Goal: Task Accomplishment & Management: Use online tool/utility

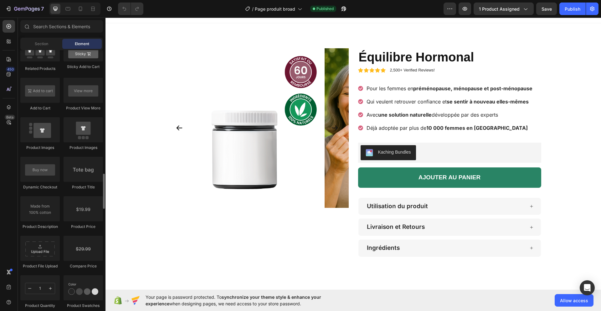
scroll to position [846, 0]
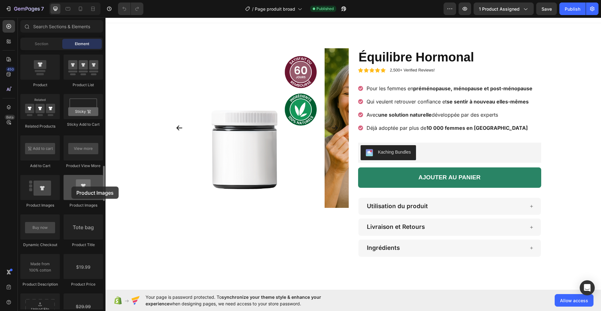
drag, startPoint x: 42, startPoint y: 192, endPoint x: 71, endPoint y: 186, distance: 30.2
click at [71, 186] on div "Product Product Product Product List Related Products Sticky Add to Cart Add to…" at bounding box center [61, 252] width 83 height 475
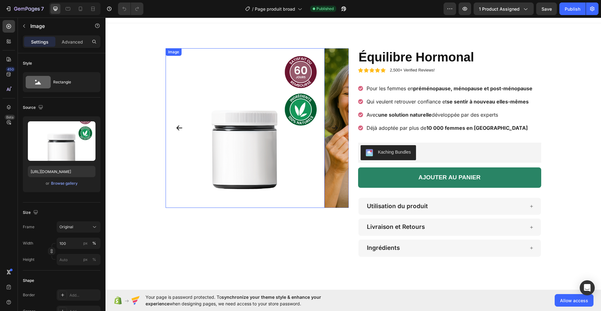
click at [262, 117] on img at bounding box center [245, 127] width 159 height 159
click at [205, 55] on icon at bounding box center [207, 54] width 5 height 5
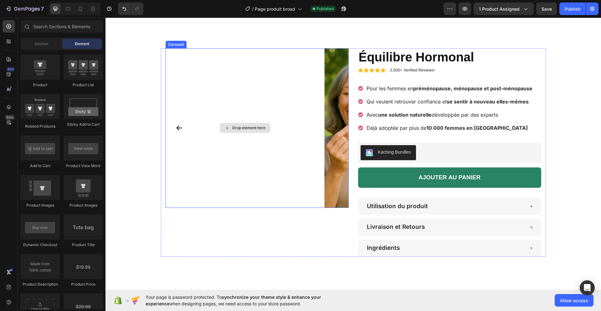
click at [215, 84] on div "Drop element here" at bounding box center [245, 127] width 159 height 159
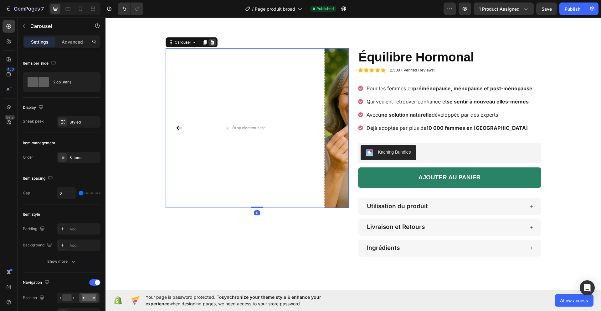
click at [212, 41] on icon at bounding box center [212, 42] width 5 height 5
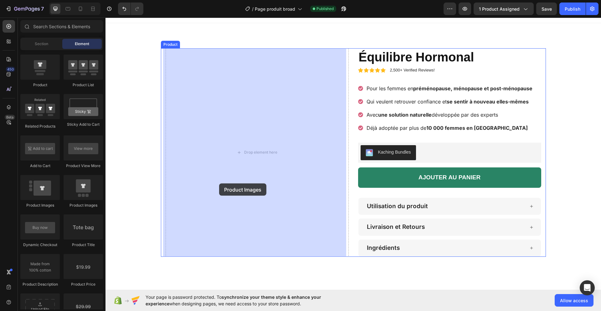
drag, startPoint x: 161, startPoint y: 193, endPoint x: 219, endPoint y: 183, distance: 58.7
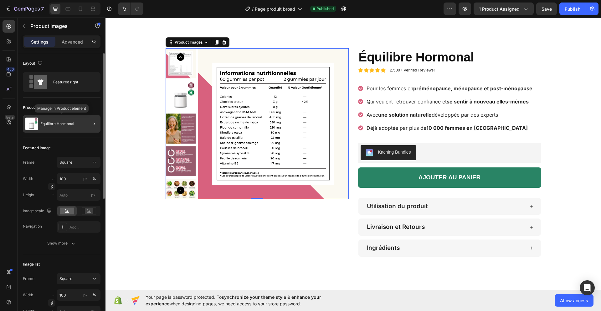
click at [61, 122] on p "Équilibre Hormonal" at bounding box center [57, 124] width 34 height 4
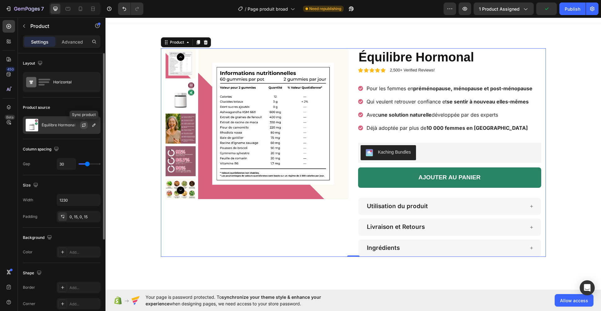
click at [84, 125] on icon "button" at bounding box center [83, 124] width 5 height 5
click at [56, 124] on p "Équilibre Hormonal" at bounding box center [59, 125] width 34 height 4
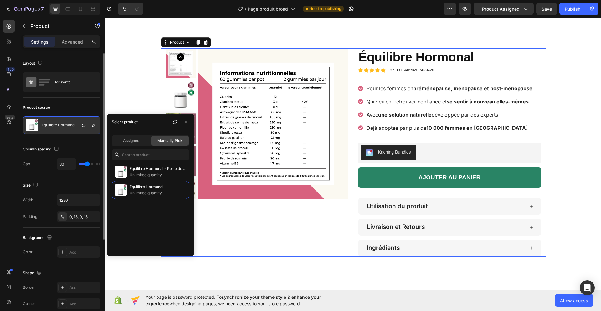
click at [56, 123] on p "Équilibre Hormonal" at bounding box center [59, 125] width 34 height 4
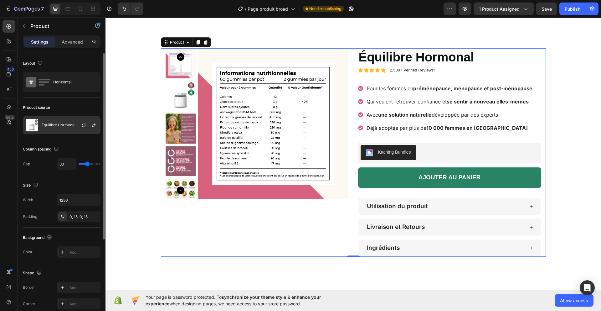
click at [55, 122] on div "Équilibre Hormonal" at bounding box center [62, 125] width 78 height 18
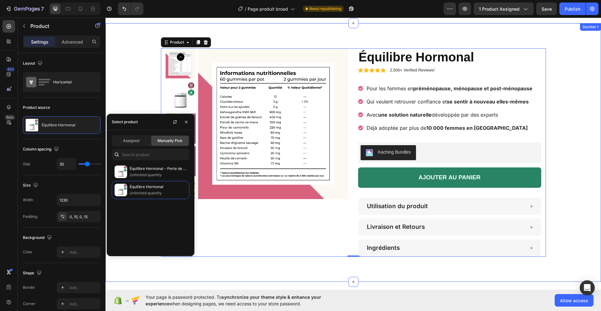
click at [127, 91] on div "Product Images Équilibre Hormonal Product Title Icon Icon Icon Icon Icon Icon L…" at bounding box center [354, 152] width 496 height 208
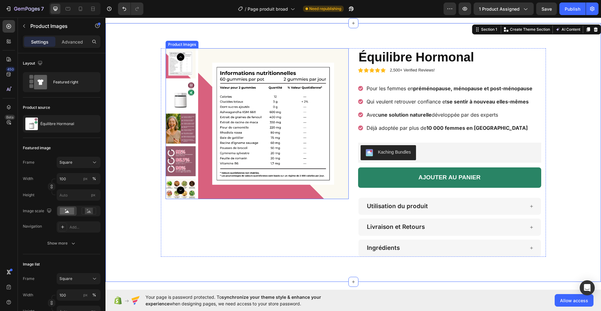
click at [177, 55] on icon "Carousel Back Arrow" at bounding box center [181, 57] width 8 height 8
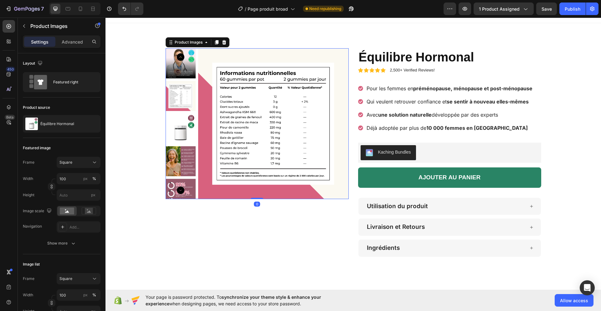
click at [177, 55] on icon "Carousel Back Arrow" at bounding box center [181, 57] width 8 height 8
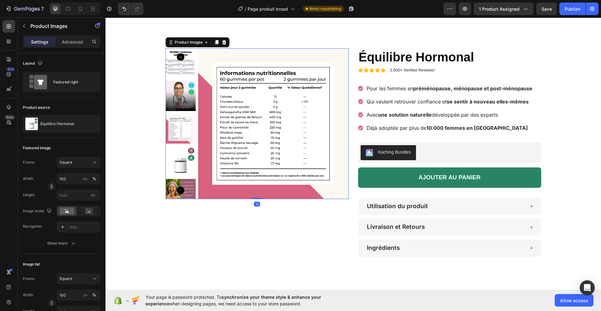
click at [177, 56] on icon "Carousel Back Arrow" at bounding box center [181, 57] width 8 height 8
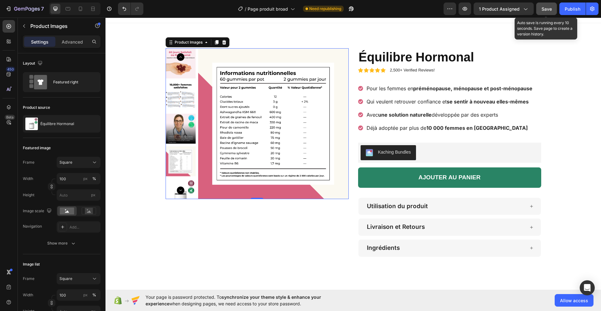
click at [546, 10] on span "Save" at bounding box center [547, 8] width 10 height 5
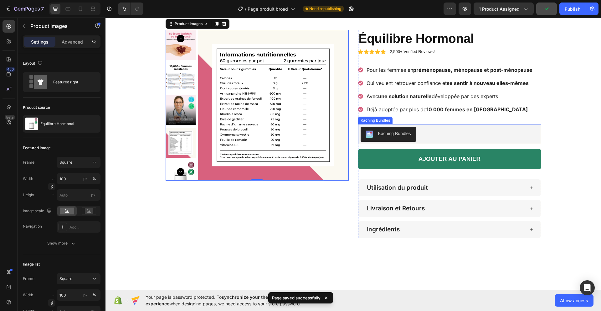
scroll to position [0, 0]
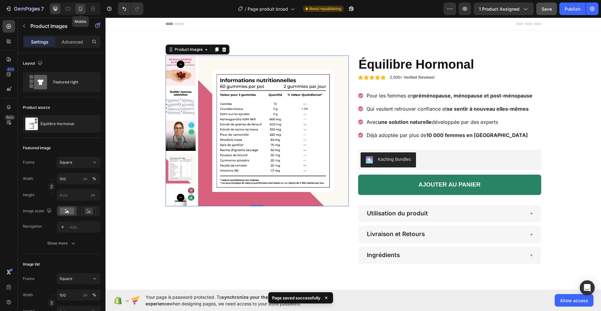
click at [80, 13] on div at bounding box center [80, 9] width 10 height 10
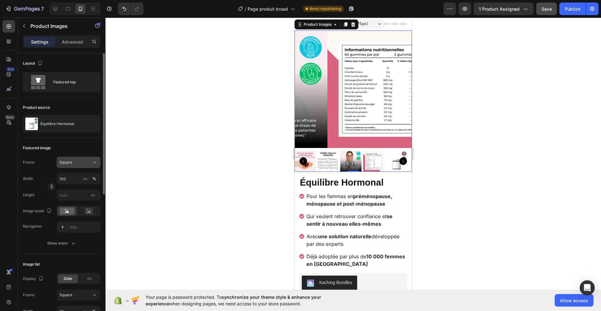
click at [79, 161] on div "Square" at bounding box center [74, 162] width 31 height 6
click at [73, 186] on div "Vertical" at bounding box center [73, 190] width 50 height 12
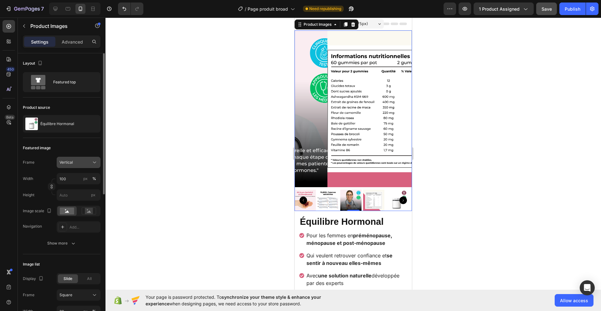
click at [75, 165] on div "Vertical" at bounding box center [74, 162] width 31 height 6
drag, startPoint x: 76, startPoint y: 197, endPoint x: 75, endPoint y: 186, distance: 11.0
click at [76, 197] on div "Horizontal" at bounding box center [73, 201] width 50 height 12
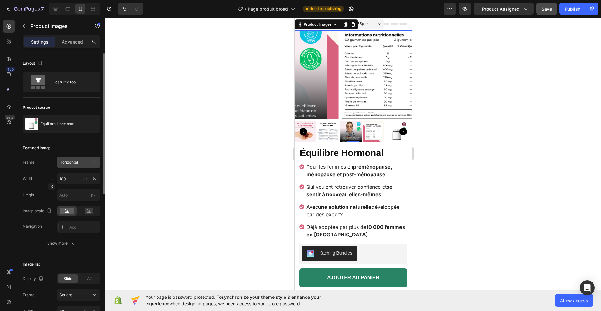
click at [70, 160] on span "Horizontal" at bounding box center [68, 162] width 18 height 6
click at [71, 177] on span "Square" at bounding box center [65, 177] width 13 height 6
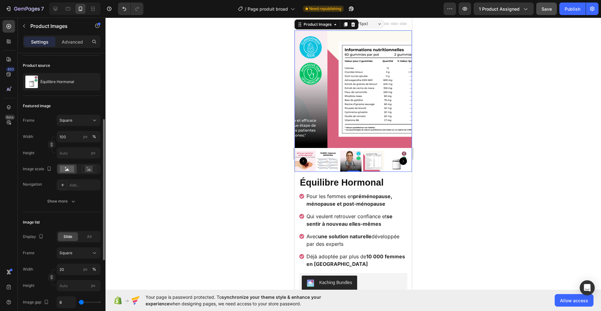
scroll to position [71, 0]
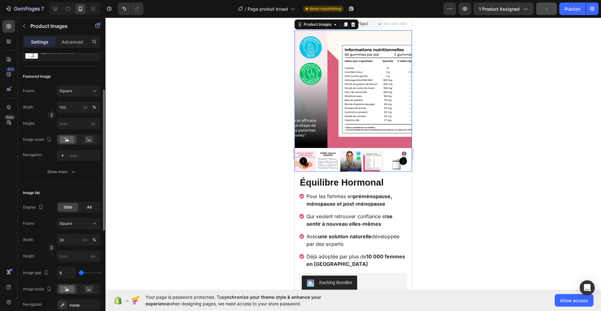
click at [84, 210] on div "All" at bounding box center [89, 207] width 20 height 9
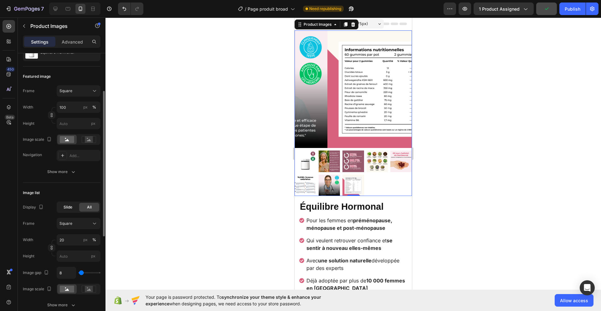
click at [66, 208] on span "Slide" at bounding box center [68, 207] width 9 height 6
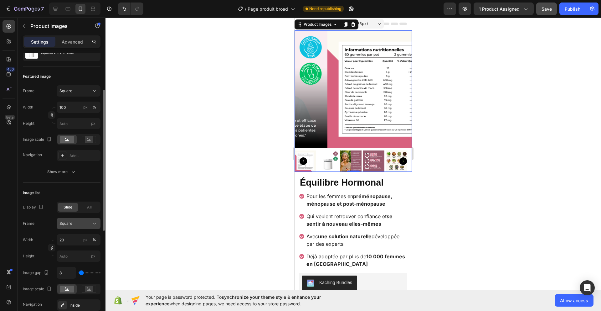
click at [74, 227] on button "Square" at bounding box center [79, 223] width 44 height 11
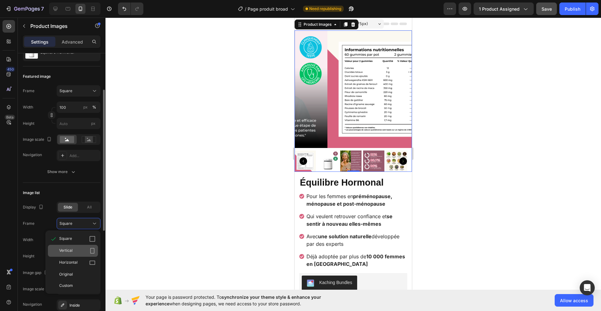
click at [74, 252] on div "Vertical" at bounding box center [77, 250] width 36 height 6
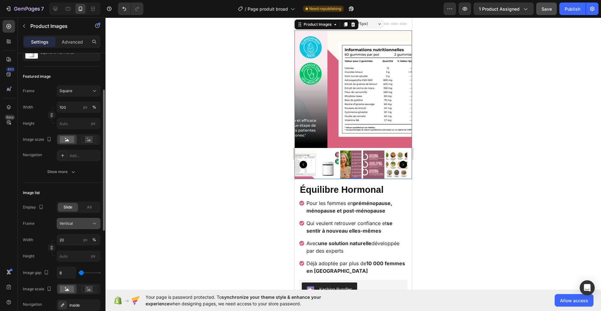
click at [69, 222] on span "Vertical" at bounding box center [65, 223] width 13 height 6
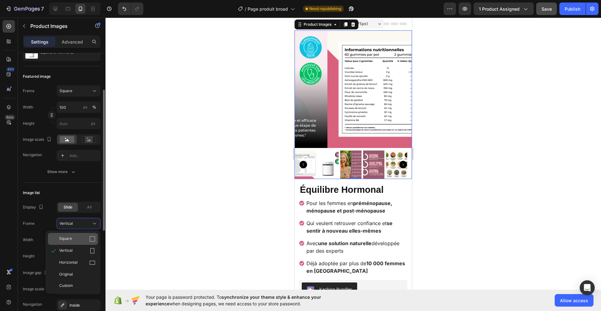
click at [72, 241] on div "Square" at bounding box center [77, 238] width 36 height 6
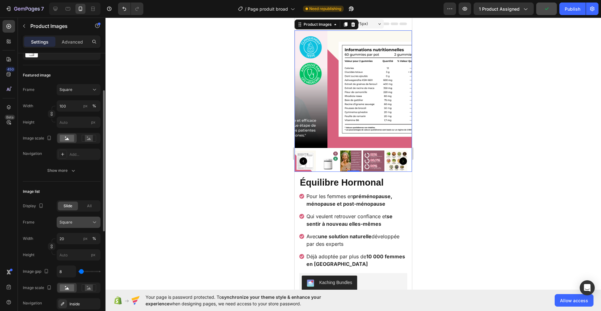
scroll to position [74, 0]
click at [72, 220] on div "Square" at bounding box center [74, 221] width 31 height 6
click at [74, 239] on input "20" at bounding box center [79, 236] width 44 height 11
click at [73, 239] on input "20" at bounding box center [79, 236] width 44 height 11
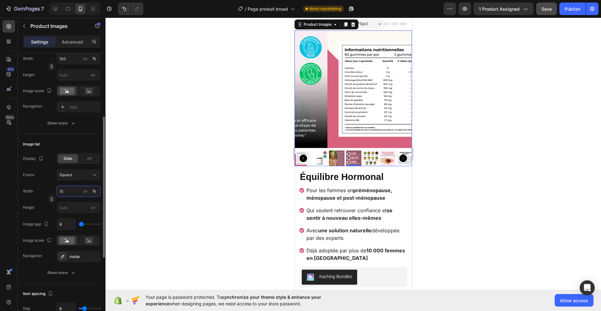
scroll to position [121, 0]
type input "15"
click at [65, 269] on div "Show more" at bounding box center [61, 271] width 29 height 6
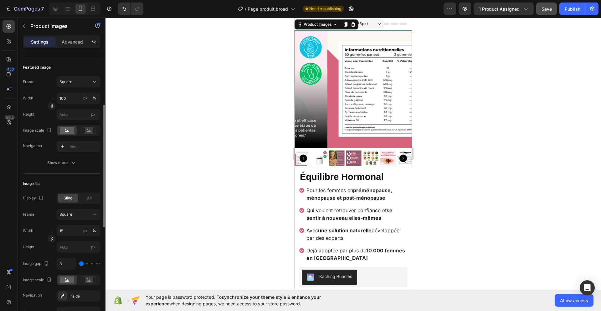
scroll to position [127, 0]
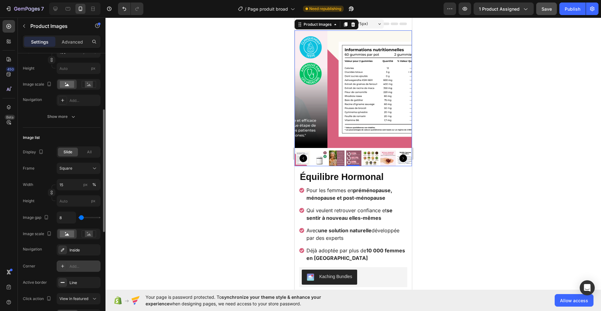
click at [78, 266] on div "Add..." at bounding box center [84, 266] width 29 height 6
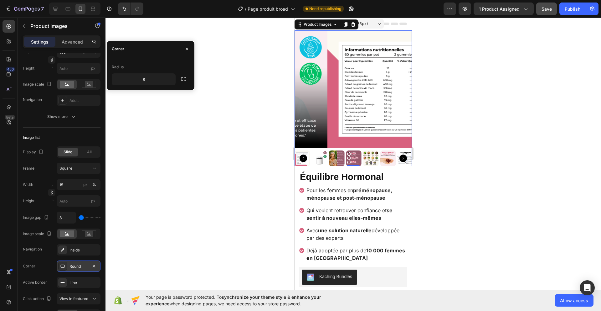
scroll to position [344, 0]
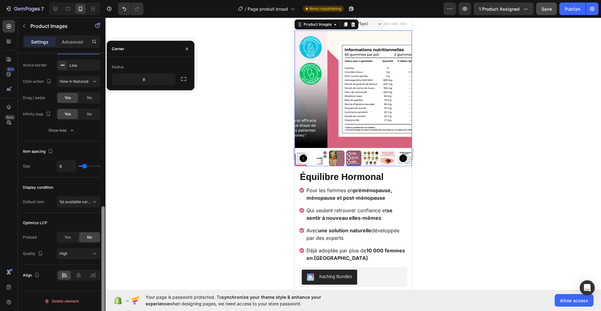
click at [102, 251] on div at bounding box center [103, 190] width 5 height 275
click at [187, 49] on icon "button" at bounding box center [187, 48] width 3 height 3
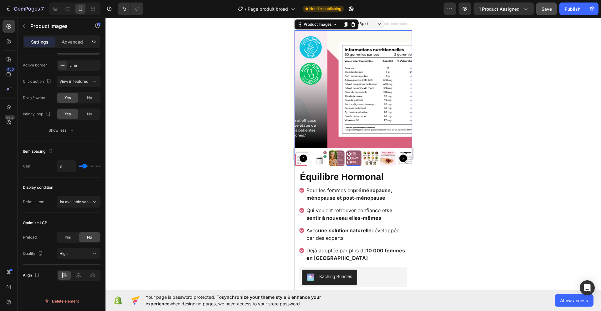
click at [221, 172] on div at bounding box center [354, 164] width 496 height 293
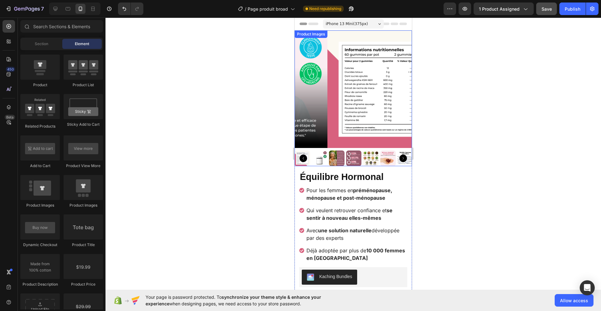
click at [310, 159] on div at bounding box center [353, 158] width 117 height 16
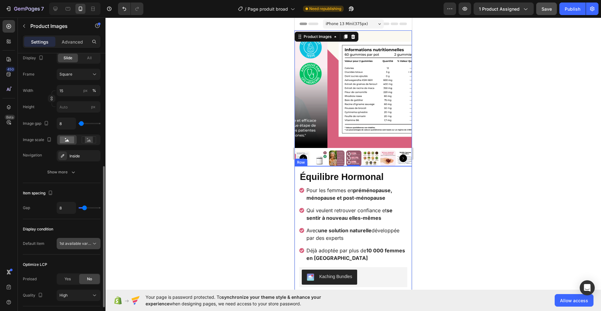
scroll to position [166, 0]
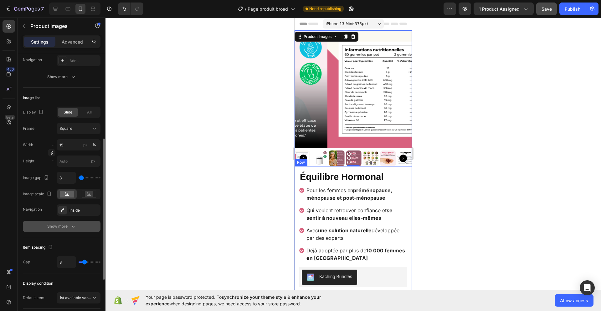
click at [71, 225] on icon "button" at bounding box center [73, 226] width 6 height 6
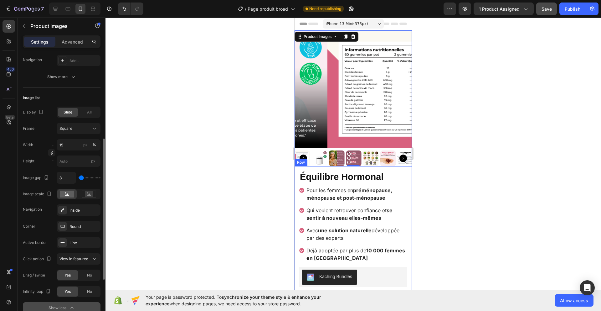
scroll to position [217, 0]
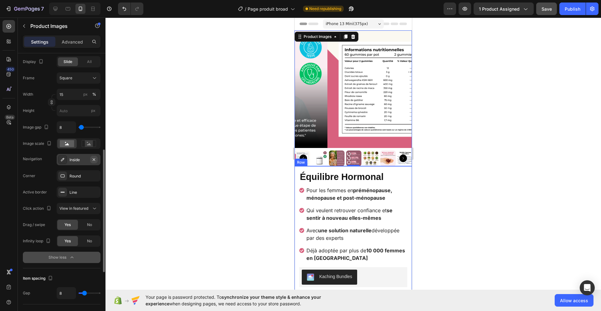
click at [94, 160] on icon "button" at bounding box center [93, 159] width 5 height 5
click at [82, 160] on div "Add..." at bounding box center [84, 160] width 29 height 6
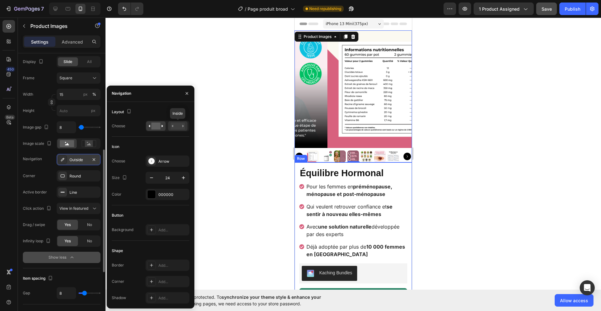
click at [178, 127] on rect at bounding box center [178, 125] width 14 height 7
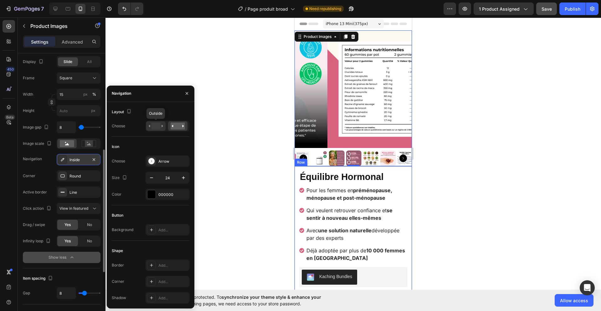
click at [160, 127] on rect at bounding box center [155, 125] width 9 height 7
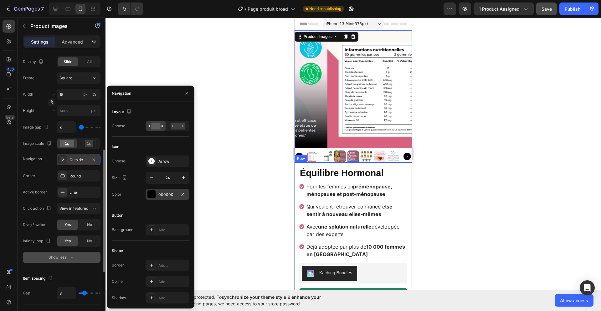
click at [151, 194] on div at bounding box center [151, 194] width 8 height 8
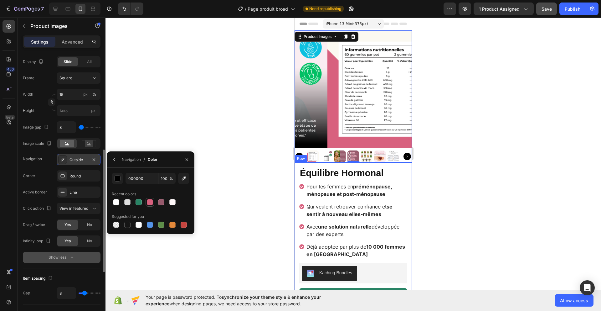
click at [152, 203] on div at bounding box center [150, 202] width 6 height 6
type input "D8617E"
click at [101, 151] on div at bounding box center [102, 210] width 3 height 122
click at [186, 159] on icon "button" at bounding box center [186, 159] width 5 height 5
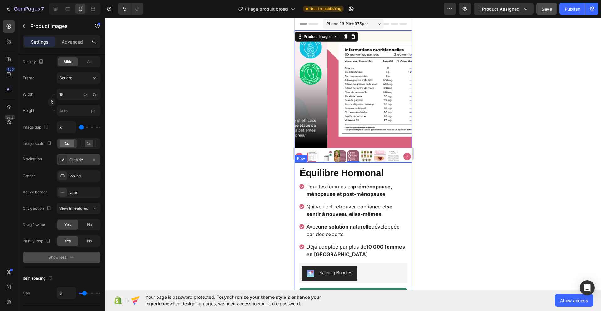
click at [186, 159] on div at bounding box center [354, 164] width 496 height 293
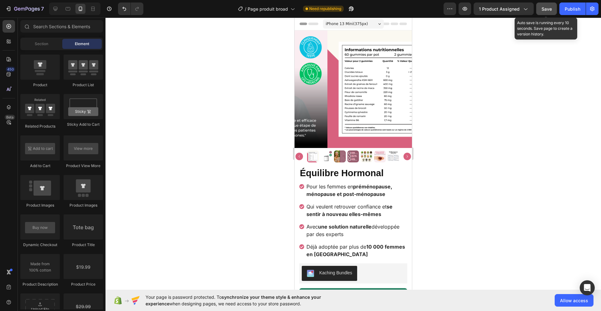
click at [555, 11] on button "Save" at bounding box center [546, 9] width 21 height 13
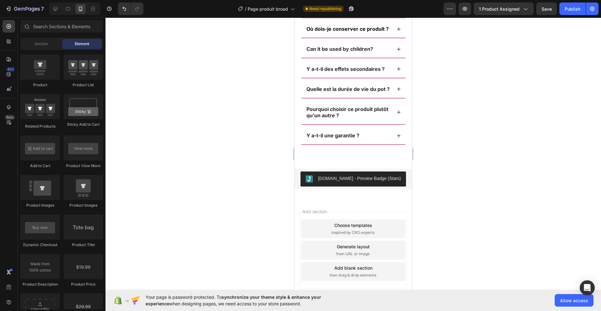
scroll to position [4469, 0]
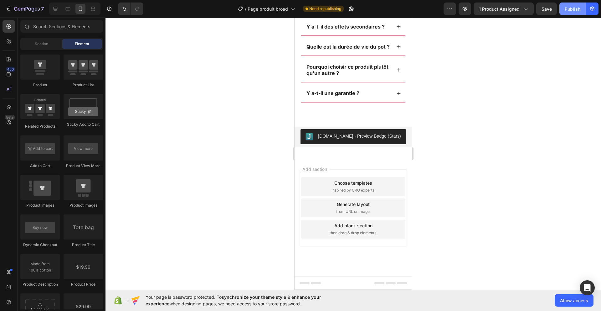
click at [573, 13] on button "Publish" at bounding box center [573, 9] width 26 height 13
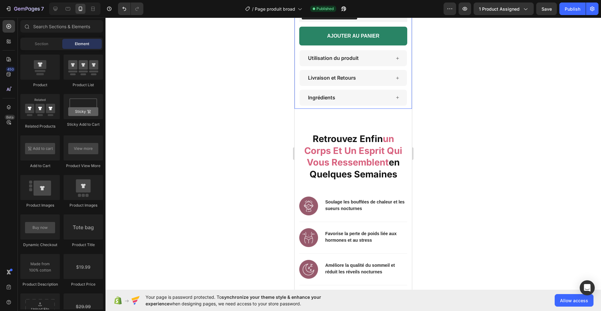
scroll to position [151, 0]
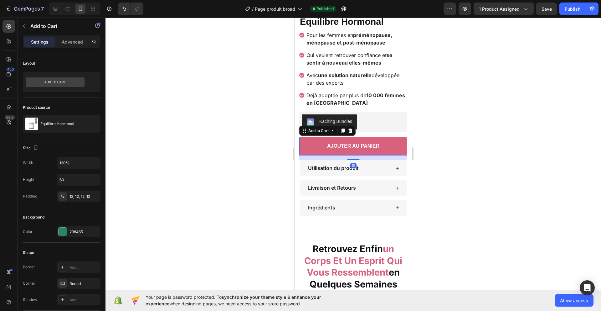
click at [333, 137] on button "AJOUTER AU PANIER" at bounding box center [353, 146] width 108 height 19
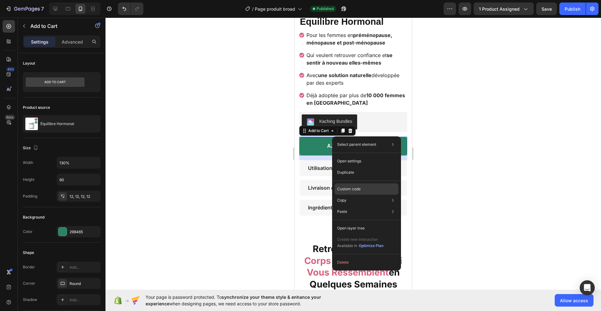
click at [356, 206] on div "Custom code" at bounding box center [367, 211] width 64 height 11
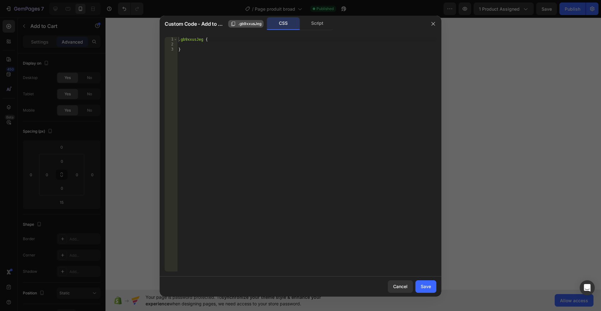
click at [246, 24] on span ".gb9xxusJeg" at bounding box center [249, 24] width 23 height 6
click at [326, 24] on div "Script" at bounding box center [317, 23] width 33 height 13
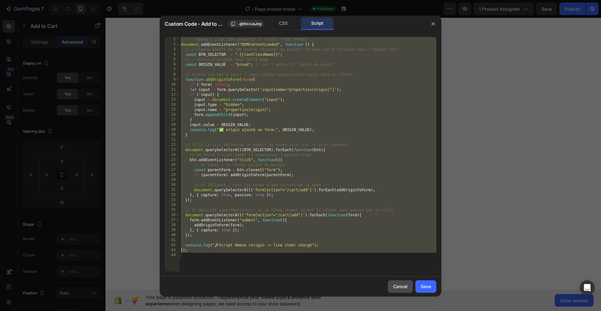
click at [401, 282] on button "Cancel" at bounding box center [400, 286] width 25 height 13
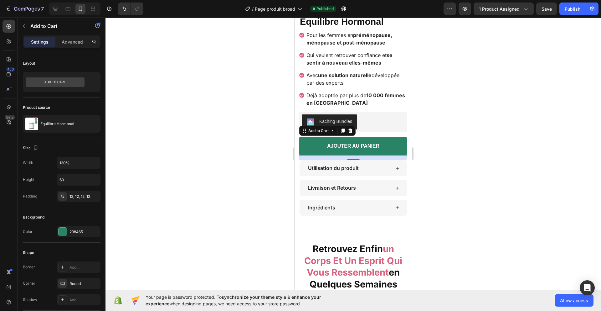
click at [496, 170] on div at bounding box center [354, 164] width 496 height 293
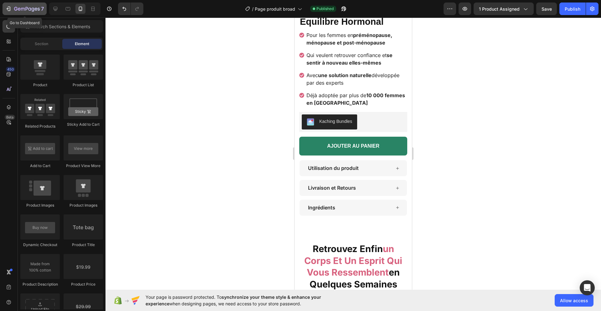
click at [10, 8] on icon "button" at bounding box center [8, 9] width 6 height 6
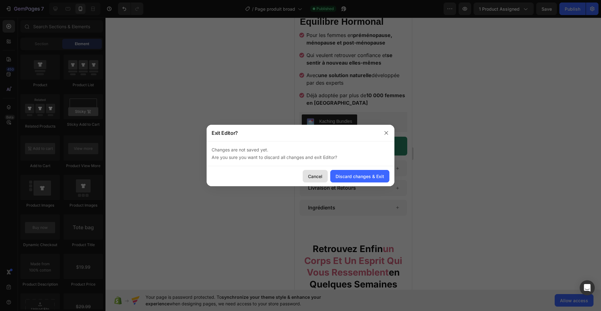
click at [310, 179] on div "Cancel" at bounding box center [315, 176] width 14 height 7
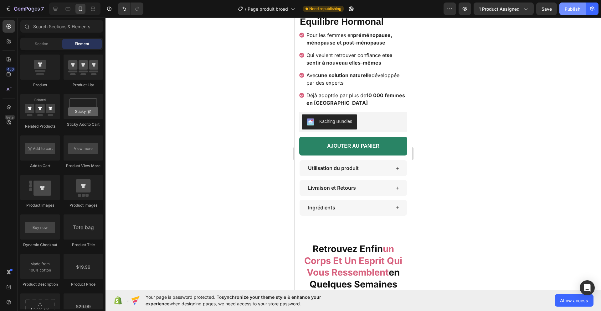
click at [568, 6] on div "Publish" at bounding box center [573, 9] width 16 height 7
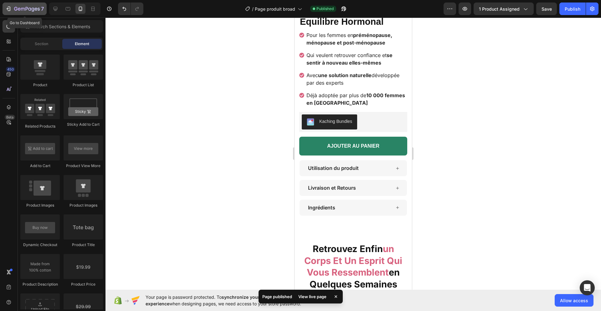
click at [19, 11] on icon "button" at bounding box center [27, 9] width 26 height 5
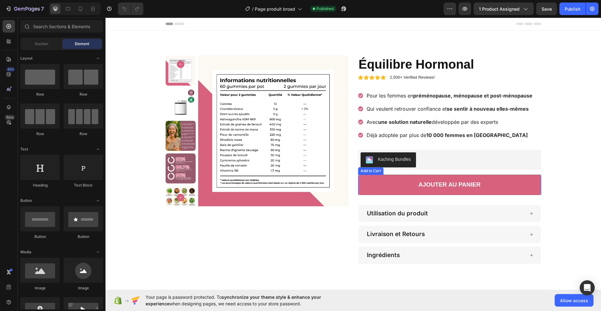
click at [384, 189] on button "AJOUTER AU PANIER" at bounding box center [449, 184] width 183 height 20
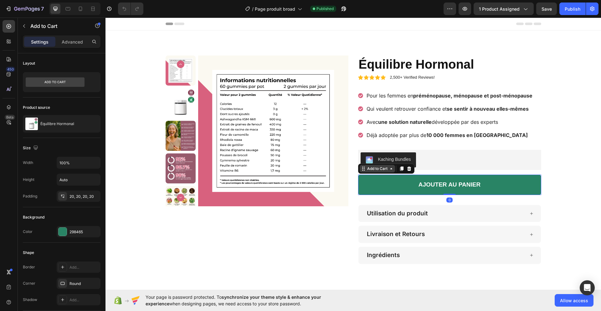
click at [368, 170] on div "Add to Cart" at bounding box center [377, 169] width 23 height 6
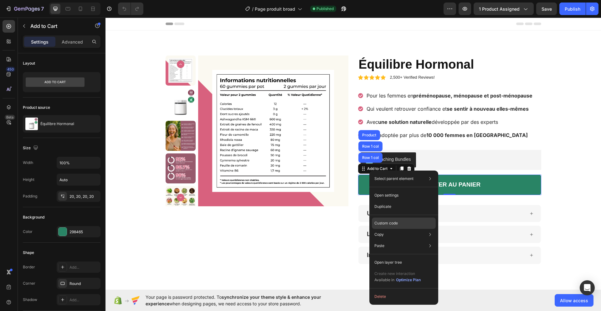
click at [391, 224] on p "Custom code" at bounding box center [386, 223] width 23 height 6
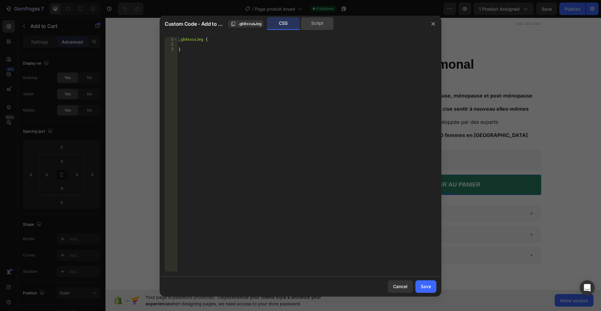
click at [320, 26] on div "Script" at bounding box center [317, 23] width 33 height 13
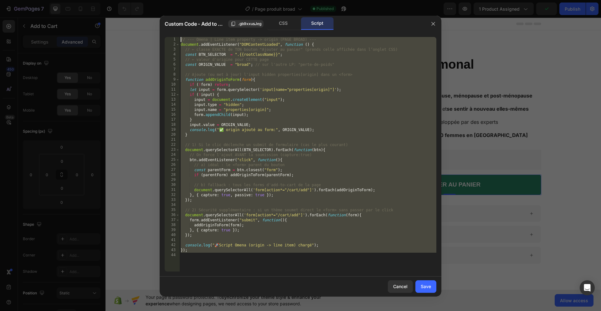
drag, startPoint x: 234, startPoint y: 264, endPoint x: 165, endPoint y: 8, distance: 265.3
click at [165, 8] on div "Custom Code - Add to Cart .gb9xxusJeg CSS Script }); 1 2 3 4 5 6 7 8 9 10 11 12…" at bounding box center [300, 155] width 601 height 311
type textarea "// --- Omena | Line item property -> origin (PAGE BROAD) --- document.addEventL…"
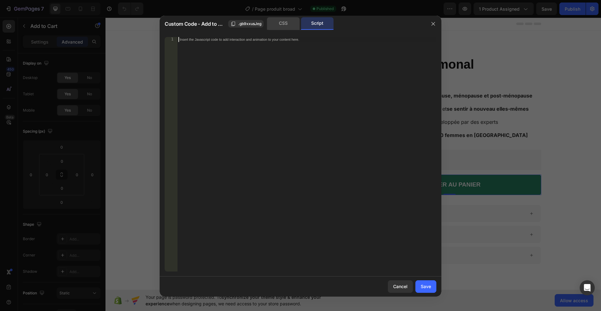
click at [288, 27] on div "CSS" at bounding box center [283, 23] width 33 height 13
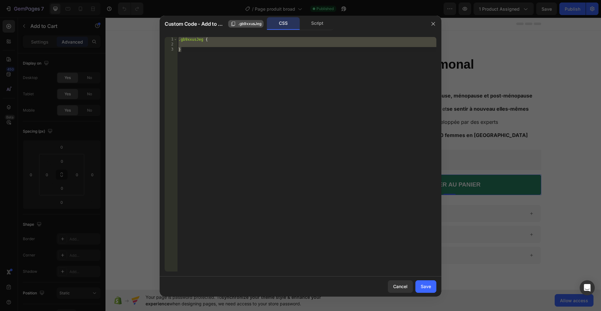
click at [245, 27] on button ".gb9xxusJeg" at bounding box center [245, 24] width 35 height 8
click at [304, 23] on div "Script" at bounding box center [317, 23] width 33 height 13
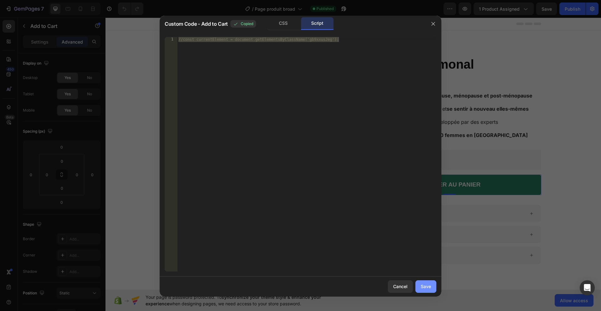
click at [427, 289] on button "Save" at bounding box center [426, 286] width 21 height 13
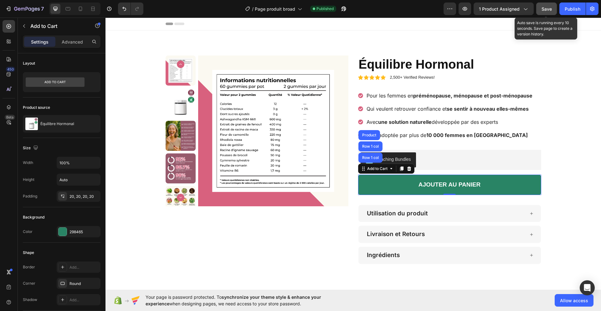
click at [549, 8] on span "Save" at bounding box center [547, 8] width 10 height 5
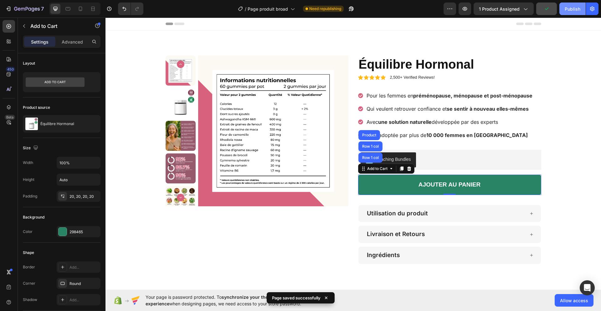
click at [577, 11] on div "Publish" at bounding box center [573, 9] width 16 height 7
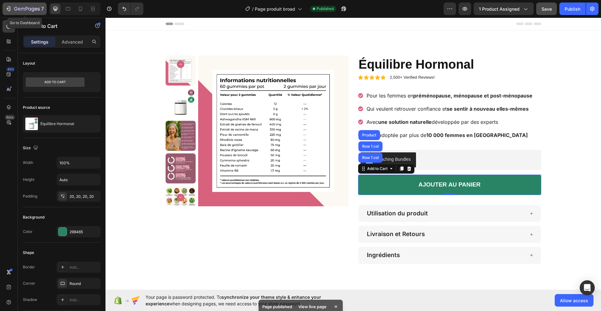
click at [15, 8] on icon "button" at bounding box center [27, 9] width 26 height 5
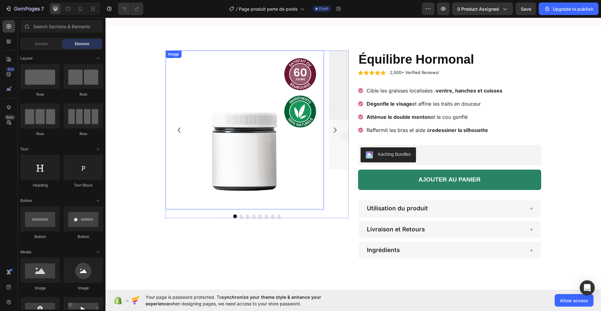
scroll to position [50, 0]
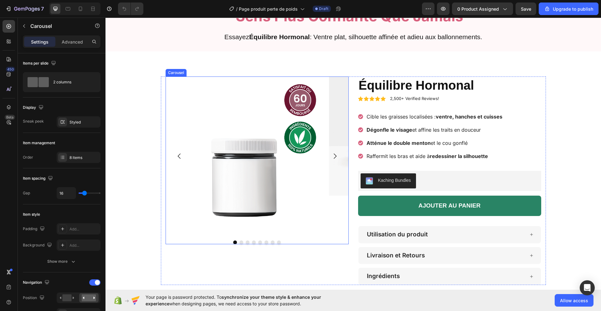
click at [183, 240] on div at bounding box center [257, 242] width 183 height 4
click at [210, 69] on icon at bounding box center [212, 70] width 5 height 5
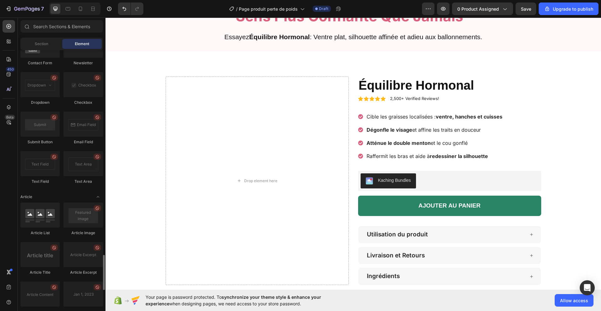
scroll to position [1638, 0]
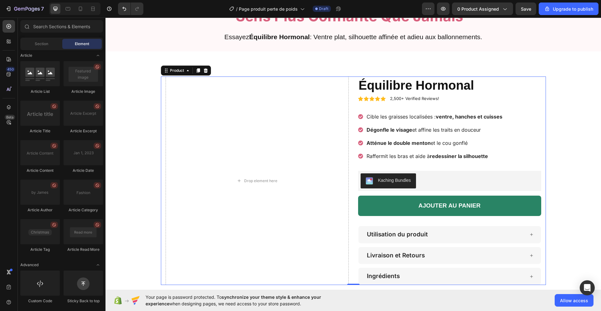
click at [349, 83] on div "Drop element here Équilibre Hormonal Product Title Icon Icon Icon Icon Icon Ico…" at bounding box center [353, 180] width 385 height 208
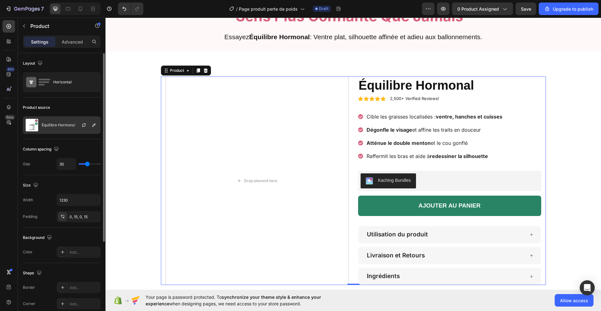
click at [50, 123] on p "Équilibre Hormonal" at bounding box center [59, 125] width 34 height 4
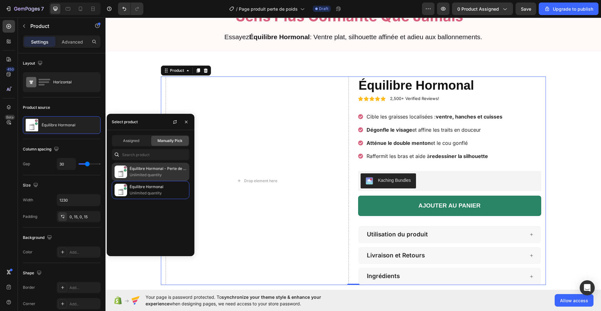
click at [146, 172] on p "Unlimited quantity" at bounding box center [158, 175] width 57 height 6
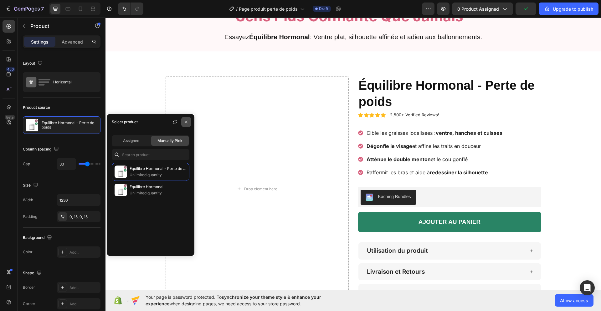
drag, startPoint x: 184, startPoint y: 123, endPoint x: 79, endPoint y: 106, distance: 107.3
click at [184, 123] on icon "button" at bounding box center [186, 121] width 5 height 5
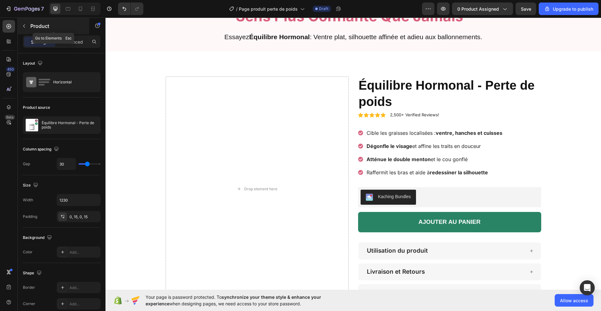
click at [22, 26] on icon "button" at bounding box center [24, 25] width 5 height 5
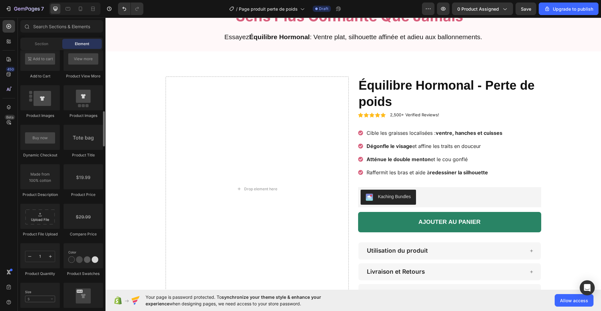
scroll to position [877, 0]
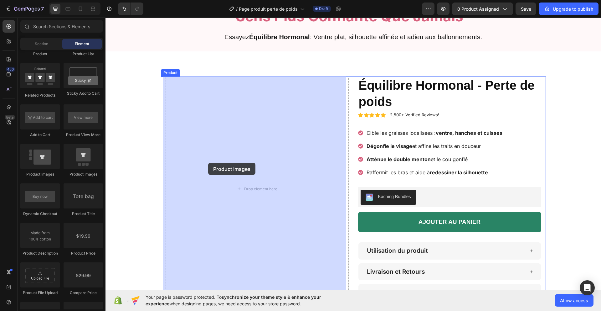
drag, startPoint x: 146, startPoint y: 178, endPoint x: 168, endPoint y: 161, distance: 27.6
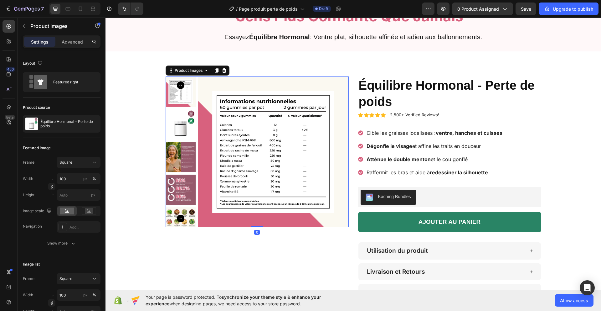
click at [180, 155] on img at bounding box center [181, 157] width 30 height 30
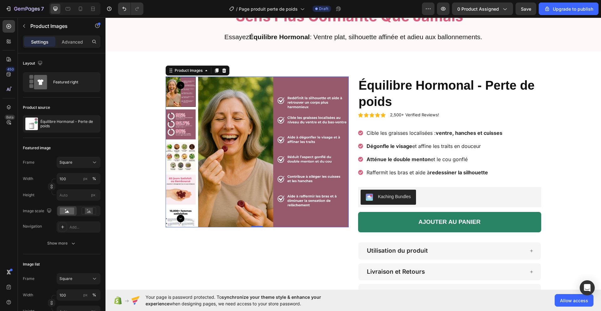
click at [177, 84] on icon "Carousel Back Arrow" at bounding box center [181, 85] width 8 height 8
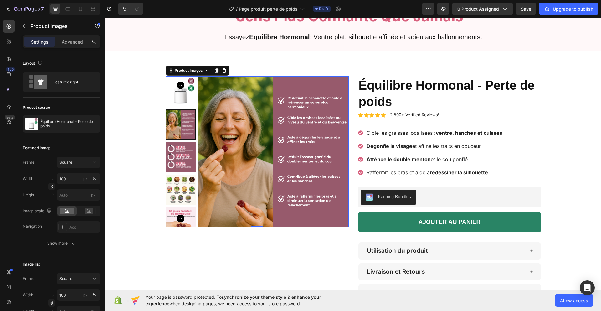
click at [177, 87] on icon "Carousel Back Arrow" at bounding box center [181, 85] width 8 height 8
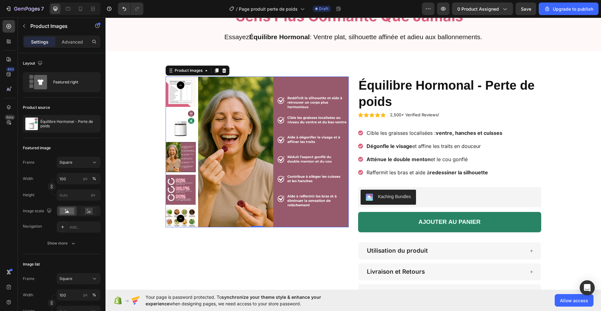
click at [177, 87] on icon "Carousel Back Arrow" at bounding box center [181, 85] width 8 height 8
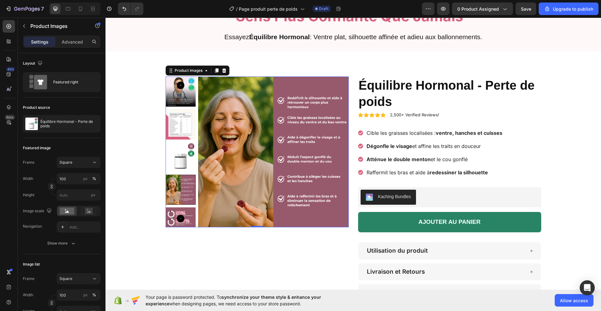
click at [178, 156] on img at bounding box center [181, 157] width 30 height 30
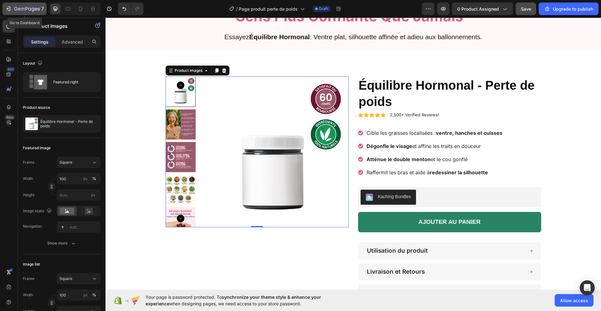
click at [6, 6] on icon "button" at bounding box center [8, 9] width 6 height 6
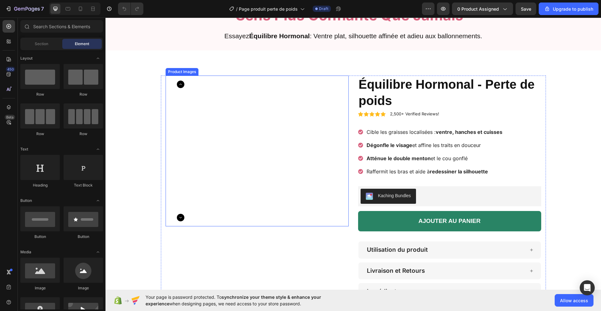
scroll to position [55, 0]
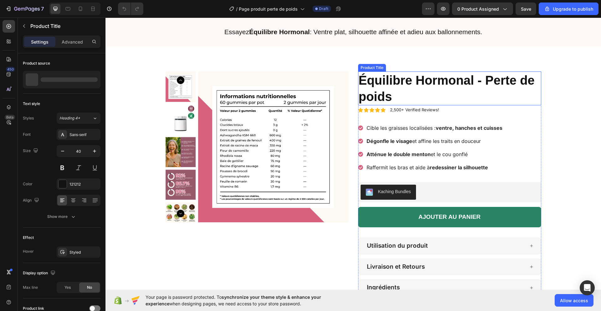
click at [400, 91] on h1 "Équilibre Hormonal - Perte de poids" at bounding box center [449, 88] width 183 height 34
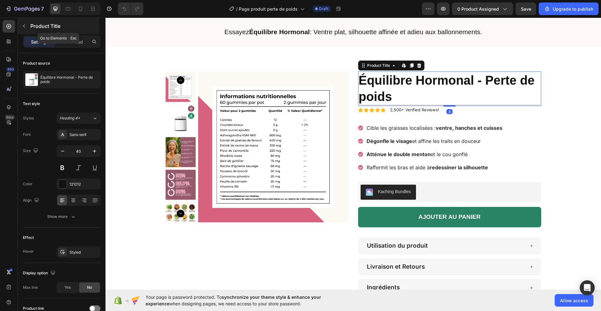
click at [27, 21] on button "button" at bounding box center [24, 26] width 10 height 10
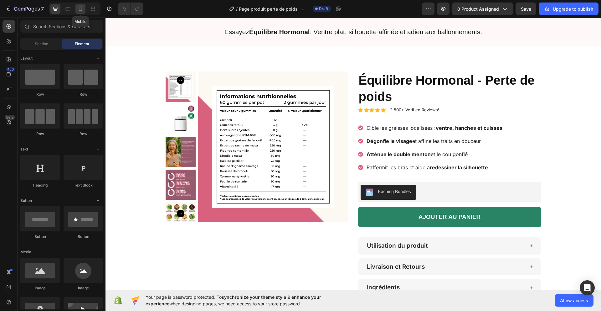
click at [78, 12] on icon at bounding box center [80, 9] width 6 height 6
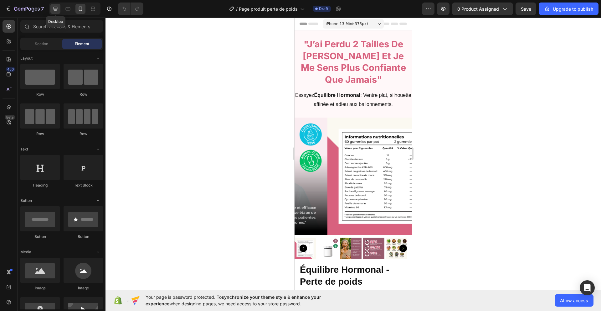
click at [53, 11] on icon at bounding box center [55, 9] width 6 height 6
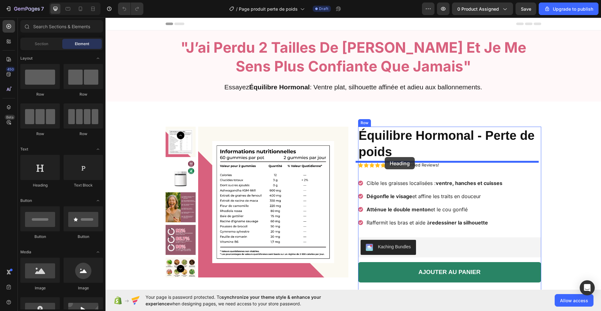
drag, startPoint x: 149, startPoint y: 192, endPoint x: 385, endPoint y: 157, distance: 238.4
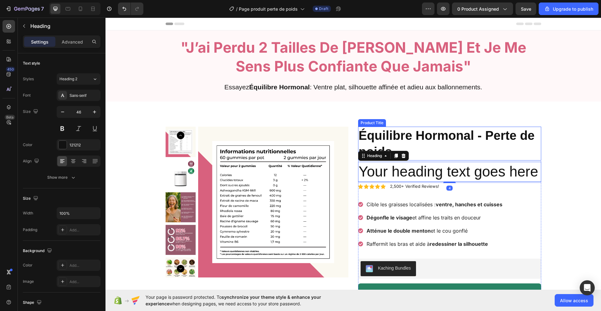
click at [407, 140] on h1 "Équilibre Hormonal - Perte de poids" at bounding box center [449, 144] width 183 height 34
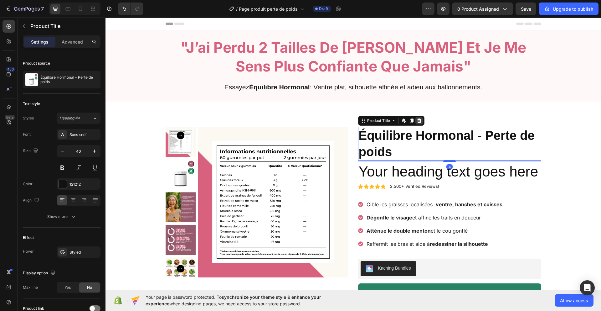
click at [417, 119] on icon at bounding box center [419, 120] width 4 height 4
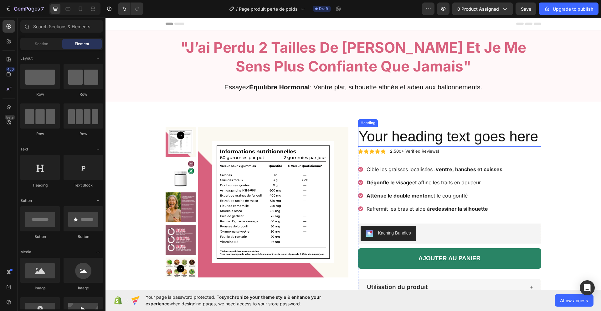
click at [408, 134] on h2 "Your heading text goes here" at bounding box center [449, 137] width 183 height 20
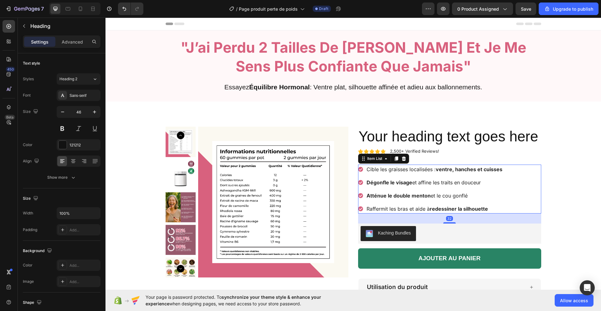
click at [408, 198] on strong "Atténue le double menton" at bounding box center [399, 195] width 64 height 6
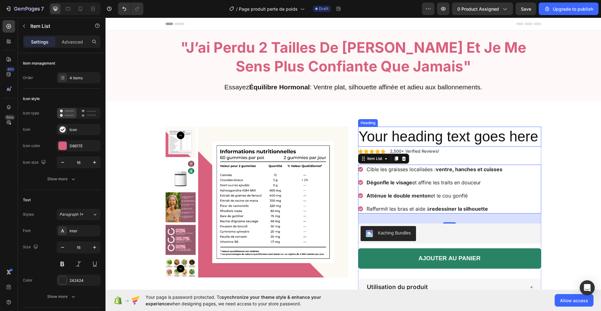
click at [425, 141] on h2 "Your heading text goes here" at bounding box center [449, 137] width 183 height 20
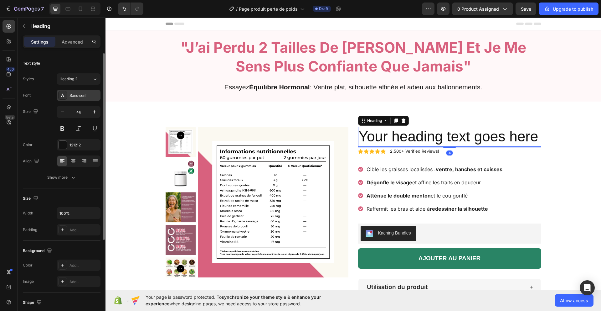
click at [74, 96] on div "Sans-serif" at bounding box center [84, 96] width 29 height 6
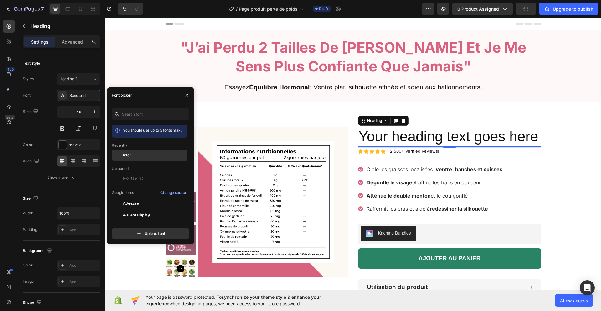
click at [140, 157] on div "Inter" at bounding box center [154, 155] width 63 height 6
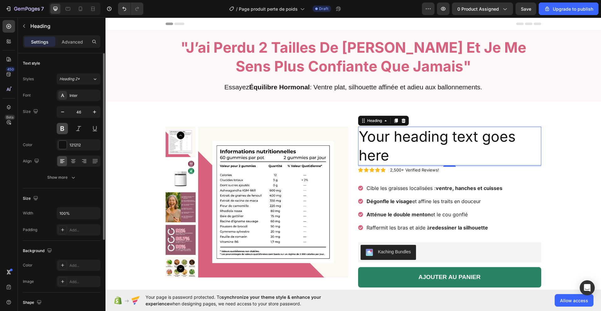
click at [62, 129] on button at bounding box center [62, 128] width 11 height 11
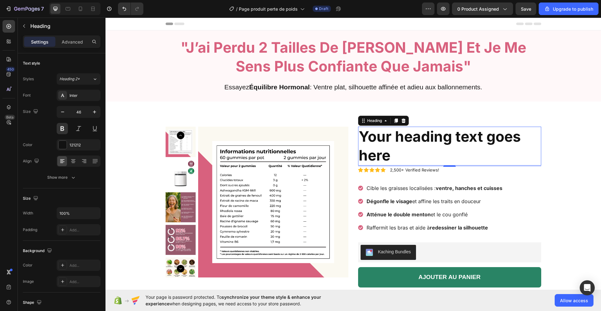
click at [390, 147] on h2 "Your heading text goes here" at bounding box center [449, 146] width 183 height 39
click at [390, 147] on p "Your heading text goes here" at bounding box center [450, 146] width 182 height 38
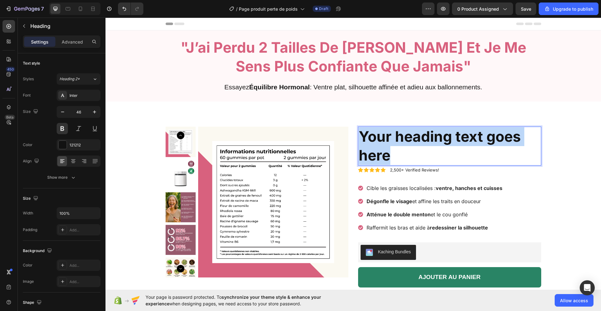
click at [390, 147] on p "Your heading text goes here" at bounding box center [450, 146] width 182 height 38
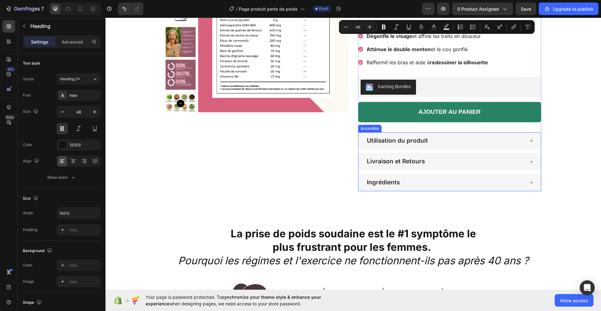
scroll to position [235, 0]
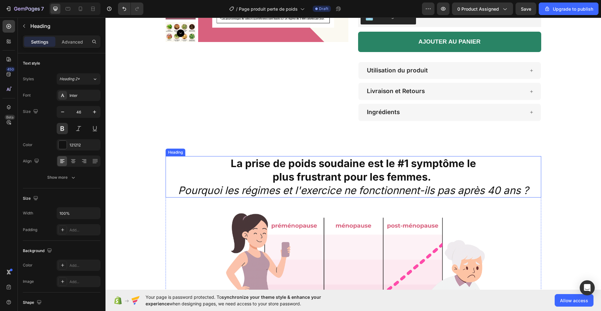
click at [348, 168] on strong "La prise de poids soudaine est le #1 symptôme le" at bounding box center [354, 163] width 246 height 13
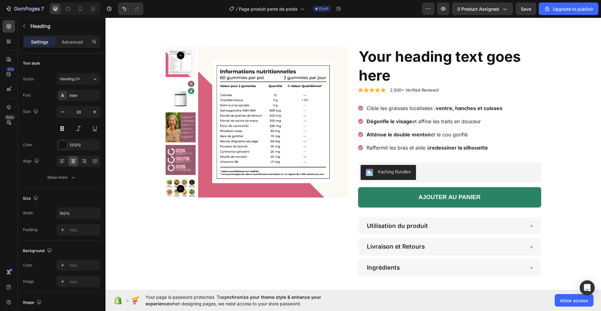
scroll to position [0, 0]
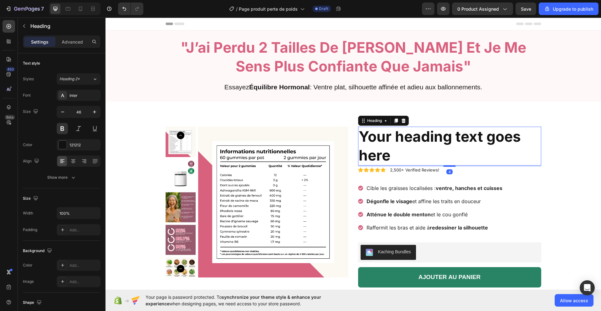
click at [396, 146] on p "Your heading text goes here" at bounding box center [450, 146] width 182 height 38
click at [64, 112] on icon "button" at bounding box center [62, 112] width 6 height 6
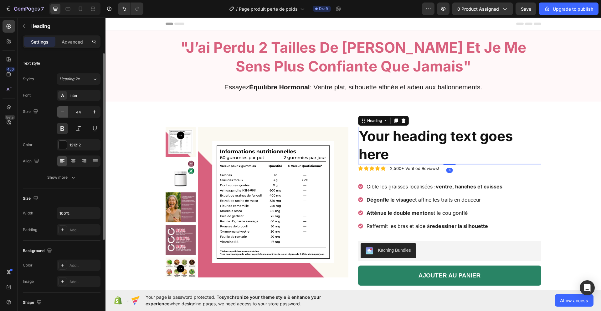
click at [64, 112] on icon "button" at bounding box center [62, 112] width 6 height 6
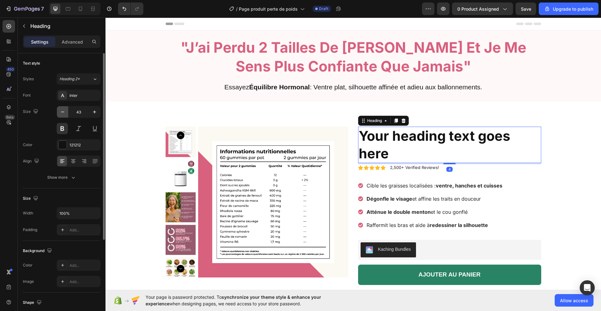
click at [64, 112] on icon "button" at bounding box center [62, 112] width 6 height 6
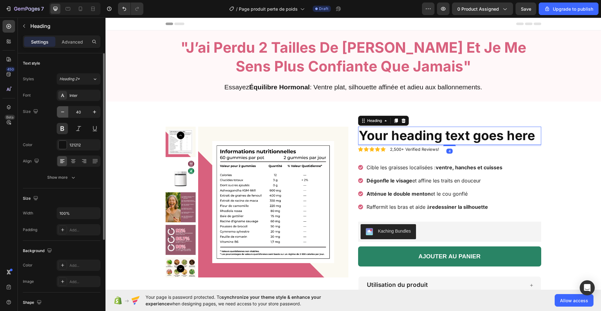
click at [64, 112] on icon "button" at bounding box center [62, 112] width 6 height 6
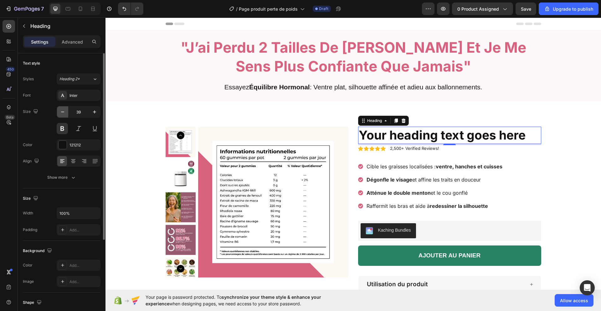
click at [64, 112] on icon "button" at bounding box center [62, 112] width 6 height 6
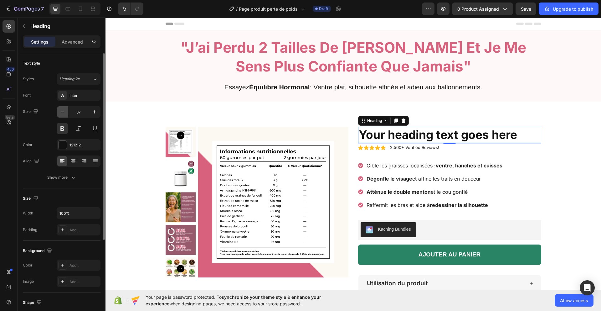
click at [64, 112] on icon "button" at bounding box center [62, 112] width 6 height 6
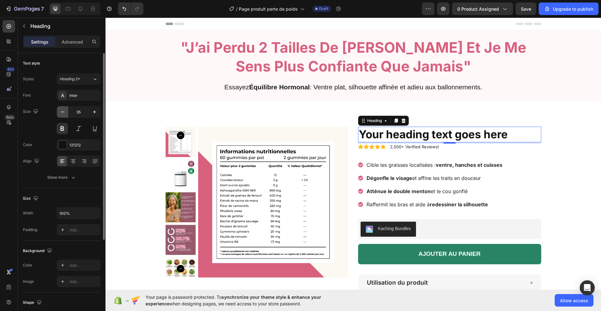
click at [64, 112] on icon "button" at bounding box center [62, 112] width 6 height 6
type input "33"
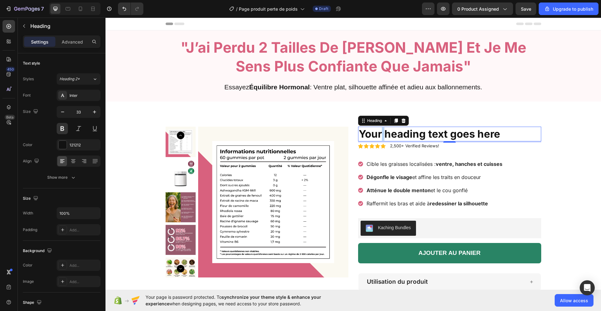
click at [381, 133] on p "Your heading text goes here" at bounding box center [450, 133] width 182 height 13
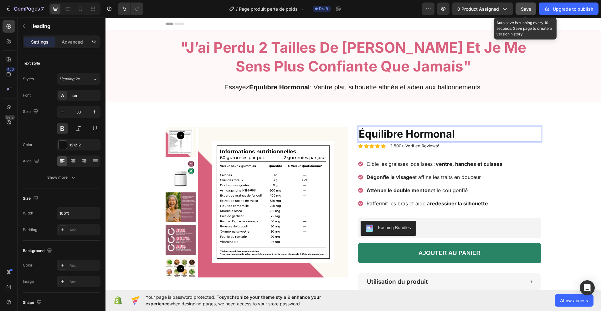
click at [533, 12] on button "Save" at bounding box center [526, 9] width 21 height 13
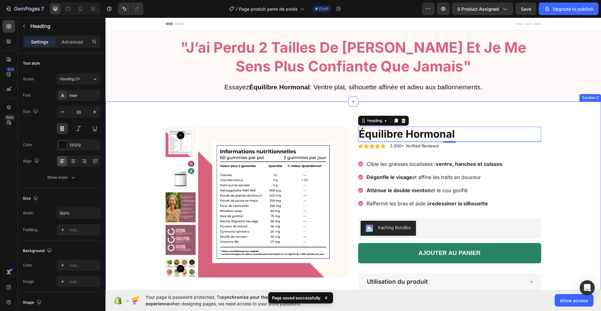
click at [573, 156] on div "Product Images Équilibre Hormonal Heading 4 Icon Icon Icon Icon Icon Icon List …" at bounding box center [354, 229] width 496 height 205
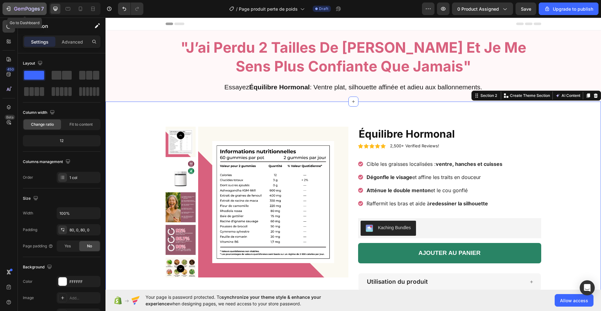
click at [21, 12] on icon "button" at bounding box center [27, 9] width 26 height 5
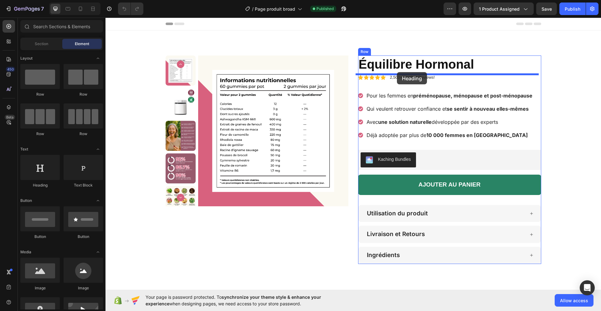
drag, startPoint x: 142, startPoint y: 194, endPoint x: 397, endPoint y: 72, distance: 283.1
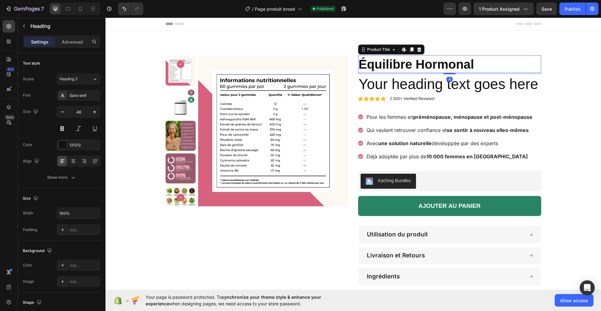
click at [426, 64] on h1 "Équilibre Hormonal" at bounding box center [449, 64] width 183 height 18
click at [421, 84] on h2 "Your heading text goes here" at bounding box center [449, 84] width 183 height 20
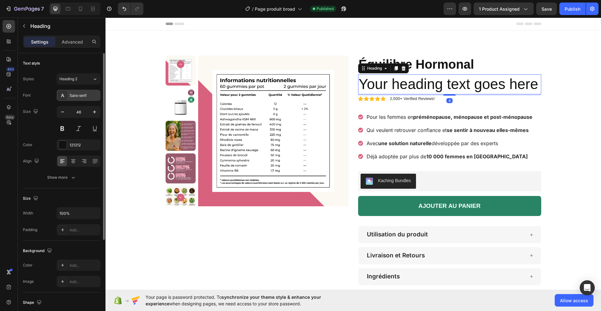
click at [79, 96] on div "Sans-serif" at bounding box center [84, 96] width 29 height 6
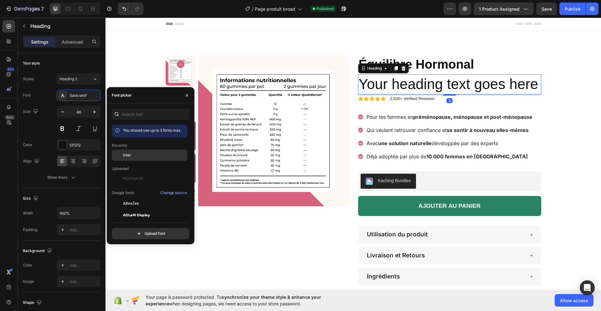
click at [127, 153] on span "Inter" at bounding box center [127, 155] width 8 height 6
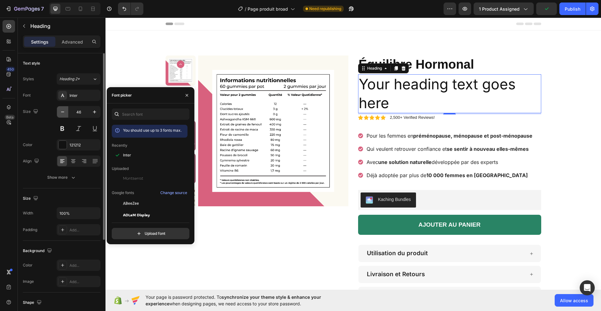
click at [62, 112] on icon "button" at bounding box center [62, 111] width 3 height 1
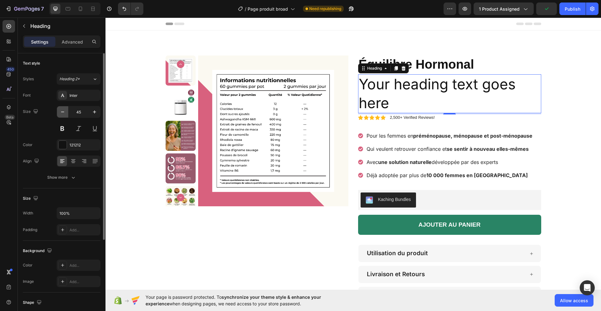
click at [62, 112] on icon "button" at bounding box center [62, 111] width 3 height 1
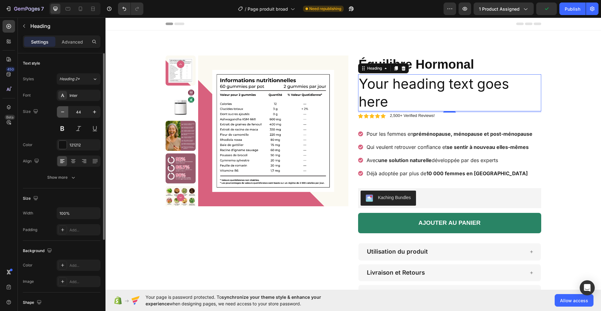
click at [62, 112] on icon "button" at bounding box center [62, 111] width 3 height 1
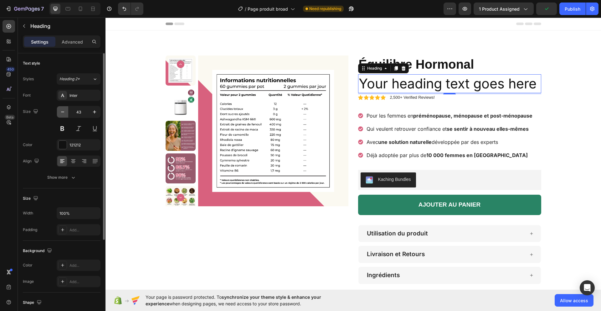
click at [62, 112] on icon "button" at bounding box center [62, 111] width 3 height 1
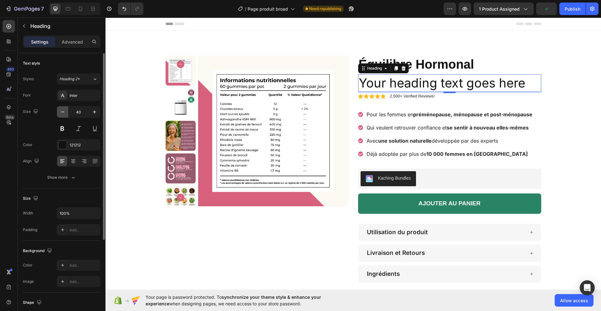
click at [62, 112] on icon "button" at bounding box center [62, 111] width 3 height 1
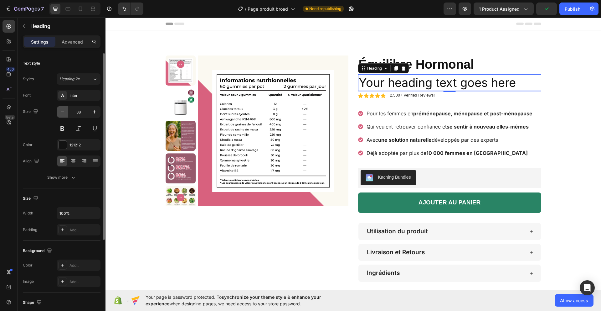
click at [62, 112] on icon "button" at bounding box center [62, 111] width 3 height 1
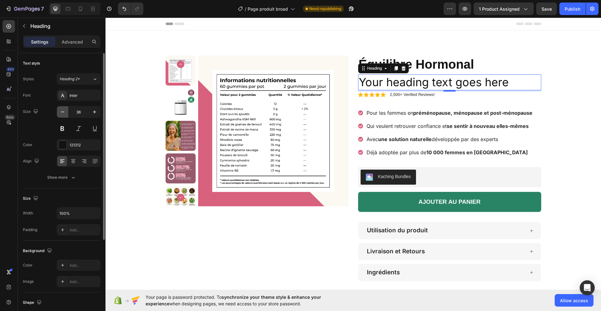
click at [62, 112] on icon "button" at bounding box center [62, 111] width 3 height 1
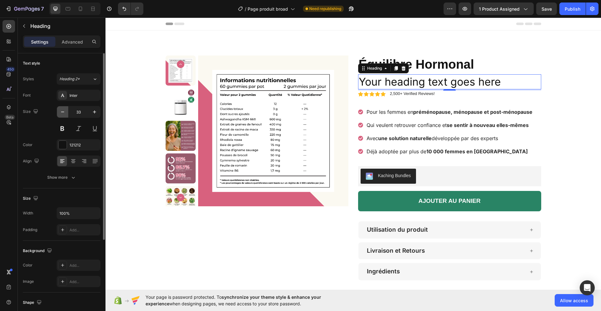
click at [62, 112] on icon "button" at bounding box center [62, 111] width 3 height 1
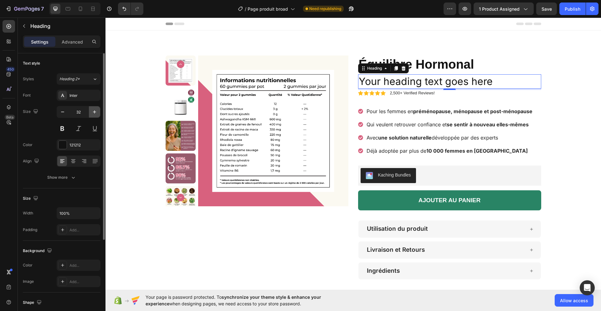
click at [90, 114] on button "button" at bounding box center [94, 111] width 11 height 11
type input "33"
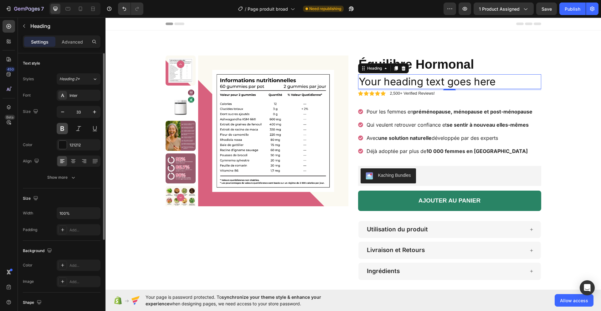
click at [64, 126] on button at bounding box center [62, 128] width 11 height 11
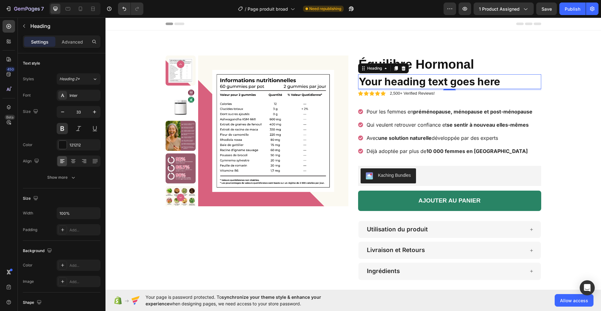
click at [391, 82] on h2 "Your heading text goes here" at bounding box center [449, 81] width 183 height 15
click at [391, 82] on p "Your heading text goes here" at bounding box center [450, 81] width 182 height 13
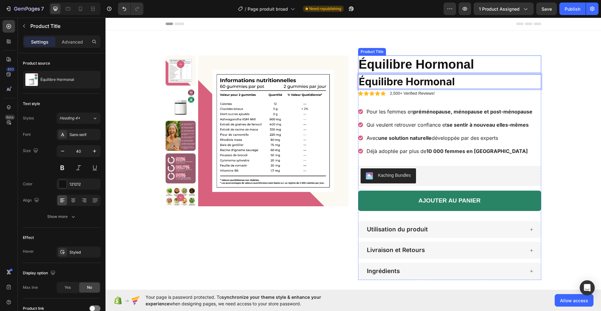
click at [446, 62] on h1 "Équilibre Hormonal" at bounding box center [449, 64] width 183 height 18
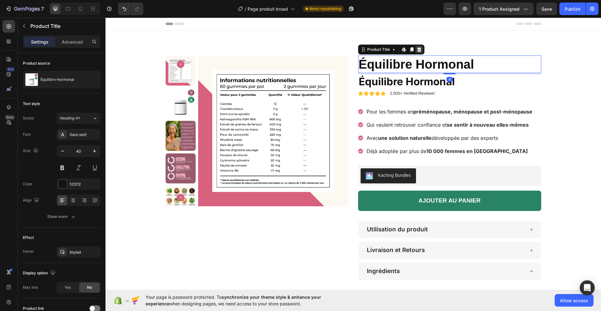
click at [419, 46] on div at bounding box center [420, 50] width 8 height 8
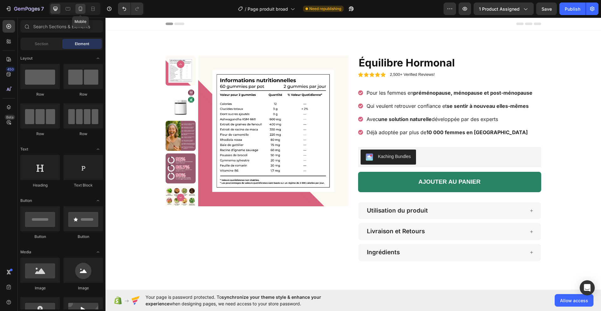
click at [84, 7] on div at bounding box center [80, 9] width 10 height 10
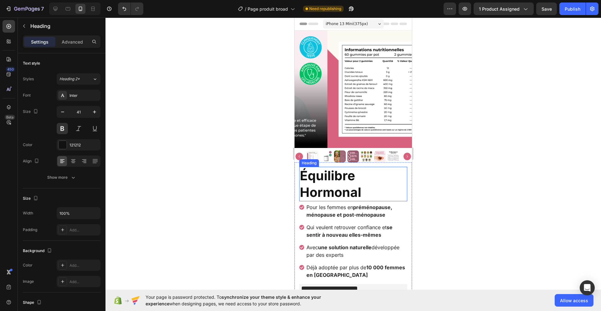
click at [346, 179] on p "Équilibre Hormonal" at bounding box center [353, 184] width 107 height 34
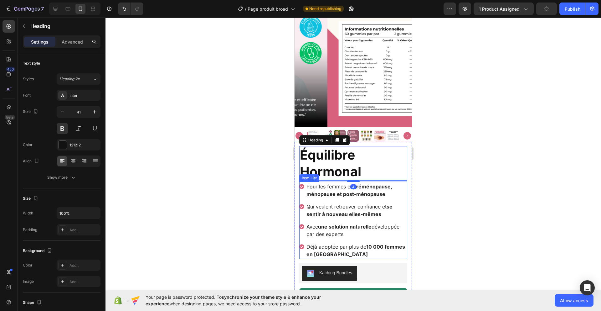
scroll to position [202, 0]
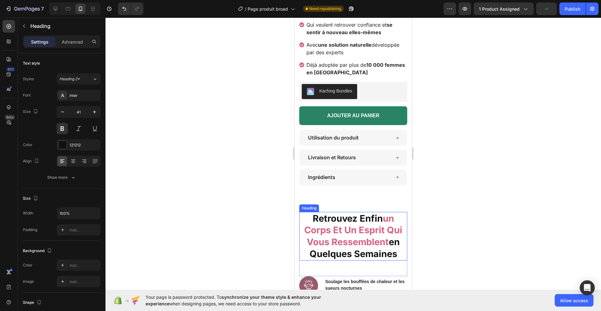
click at [332, 224] on strong "un corps et un esprit qui vous ressemblent" at bounding box center [353, 230] width 98 height 34
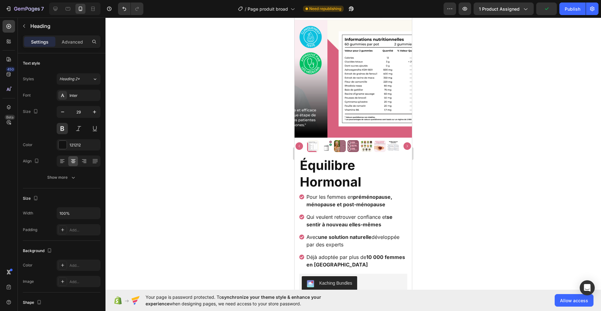
scroll to position [0, 0]
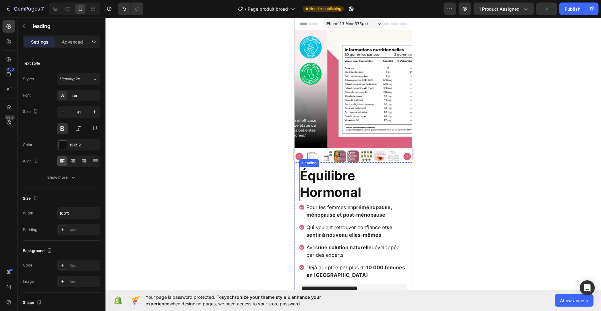
click at [329, 178] on p "Équilibre Hormonal" at bounding box center [353, 184] width 107 height 34
click at [60, 112] on icon "button" at bounding box center [62, 112] width 6 height 6
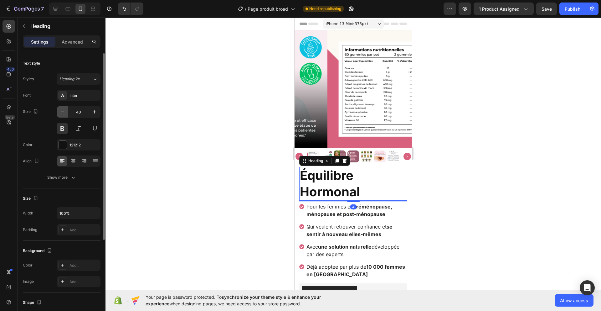
click at [60, 112] on icon "button" at bounding box center [62, 112] width 6 height 6
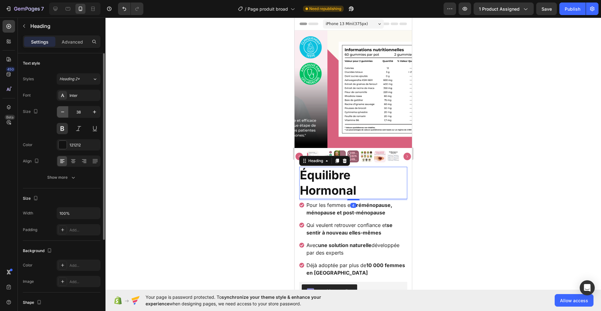
click at [60, 112] on icon "button" at bounding box center [62, 112] width 6 height 6
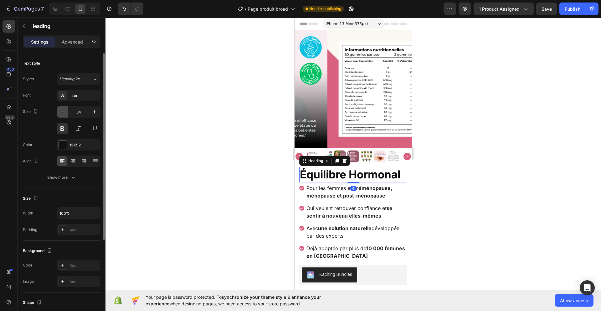
click at [60, 112] on icon "button" at bounding box center [62, 112] width 6 height 6
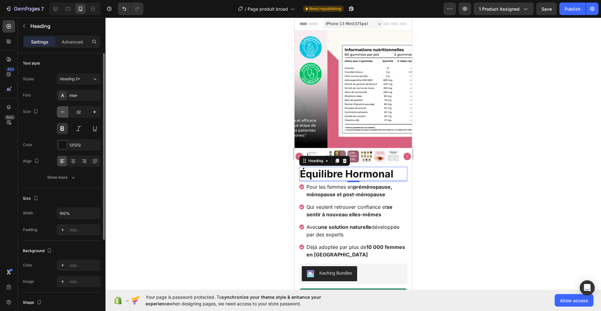
click at [60, 112] on icon "button" at bounding box center [62, 112] width 6 height 6
type input "29"
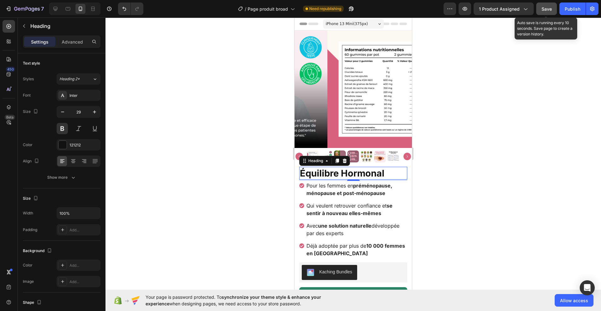
click at [549, 11] on span "Save" at bounding box center [547, 8] width 10 height 5
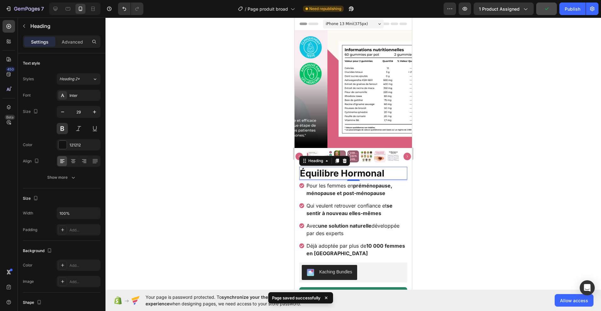
click at [232, 189] on div at bounding box center [354, 164] width 496 height 293
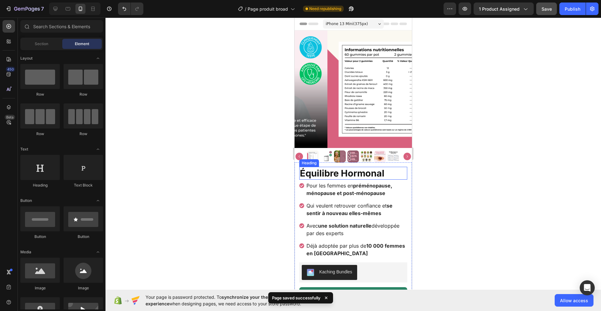
click at [336, 167] on p "Équilibre Hormonal" at bounding box center [353, 173] width 107 height 12
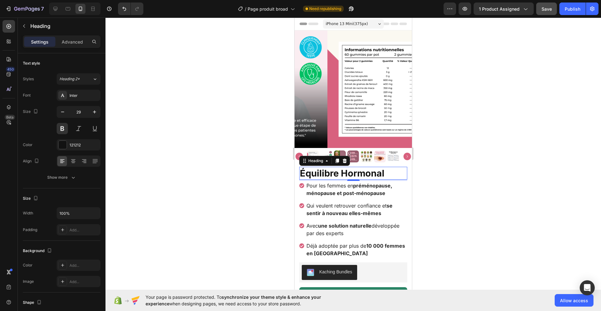
click at [451, 169] on div at bounding box center [354, 164] width 496 height 293
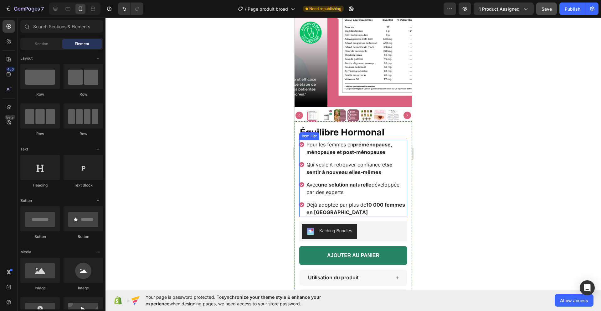
scroll to position [43, 0]
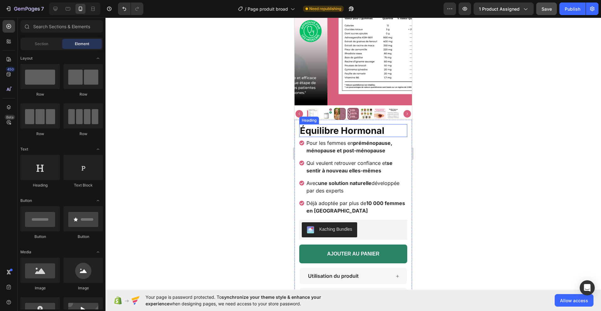
click at [365, 128] on p "Équilibre Hormonal" at bounding box center [353, 131] width 107 height 12
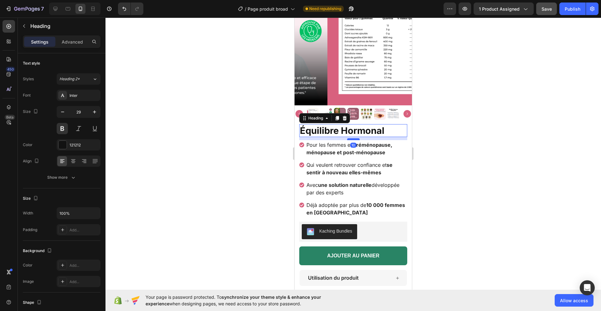
click at [355, 138] on div at bounding box center [353, 139] width 13 height 2
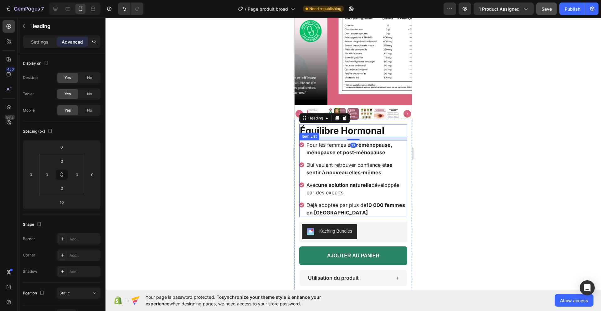
click at [249, 156] on div at bounding box center [354, 164] width 496 height 293
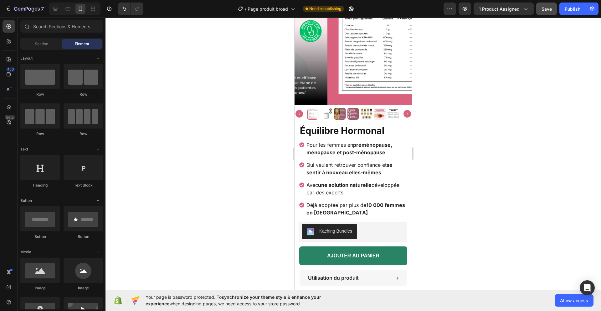
click at [527, 158] on div at bounding box center [354, 164] width 496 height 293
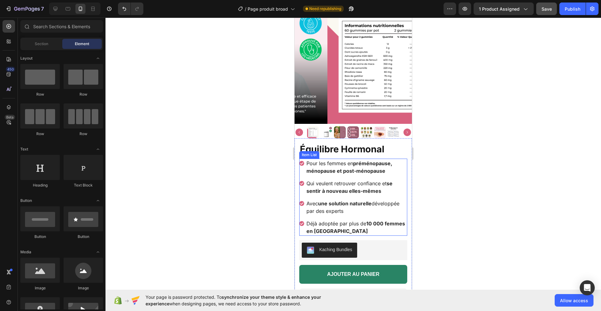
scroll to position [0, 0]
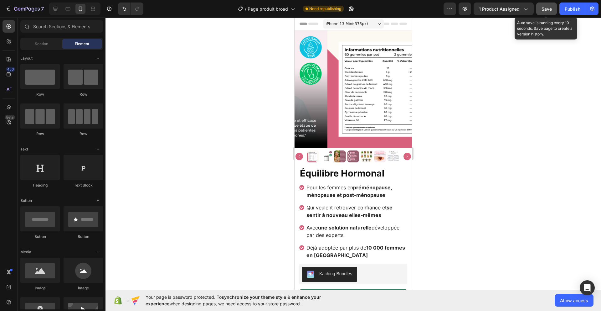
click at [551, 12] on button "Save" at bounding box center [546, 9] width 21 height 13
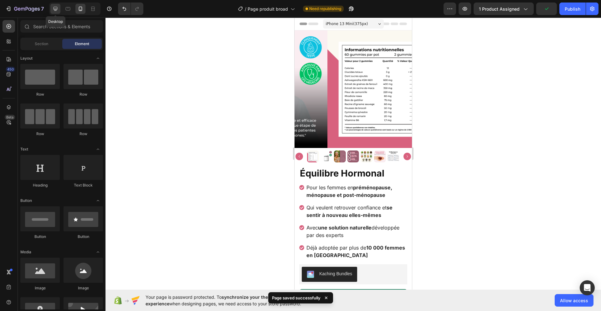
click at [59, 11] on icon at bounding box center [55, 9] width 6 height 6
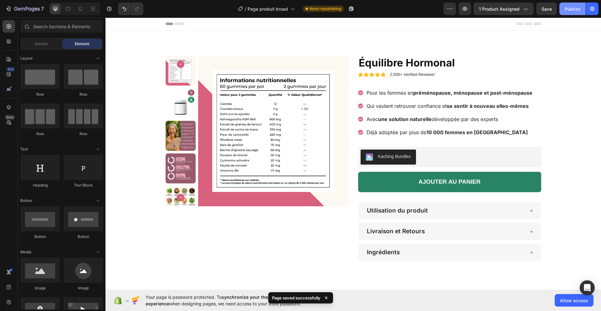
click at [569, 6] on div "Publish" at bounding box center [573, 9] width 16 height 7
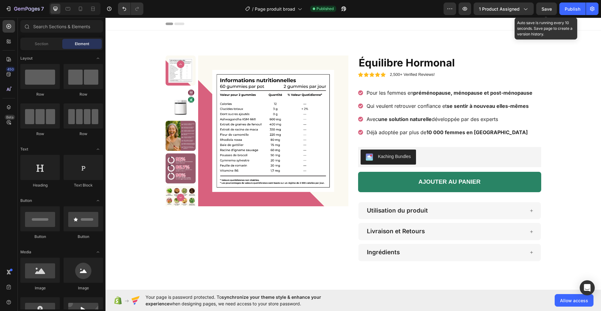
click at [542, 11] on span "Save" at bounding box center [547, 8] width 10 height 5
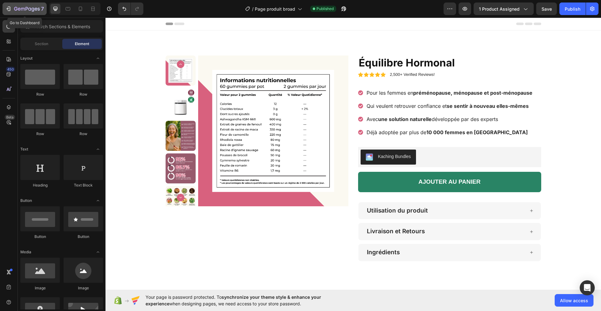
click at [12, 7] on div "7" at bounding box center [24, 9] width 39 height 8
